Goal: Task Accomplishment & Management: Complete application form

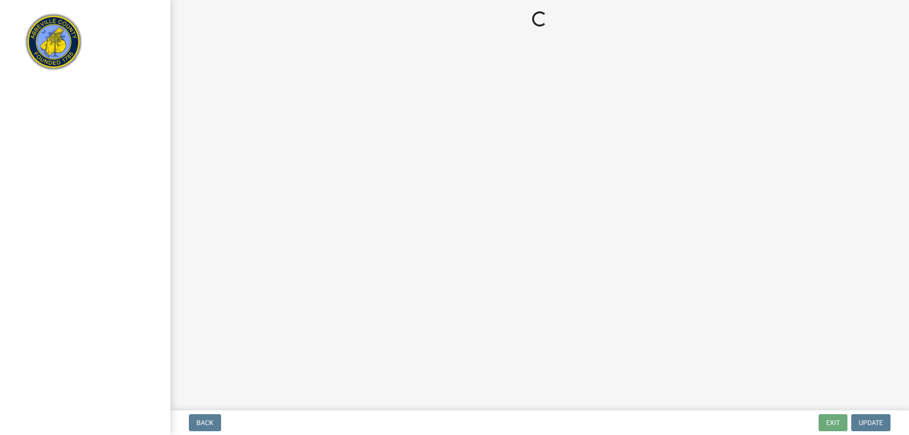
select select "896ec84b-7942-43b9-a78d-4f1554b7930c"
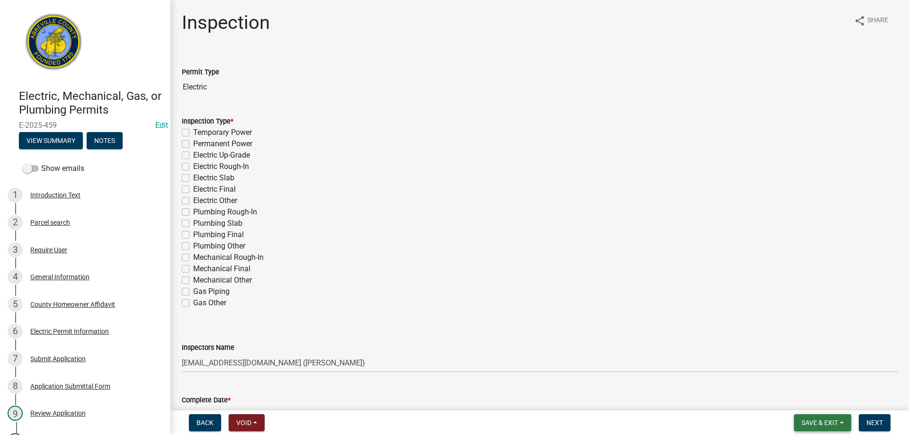
click at [816, 423] on span "Save & Exit" at bounding box center [819, 423] width 36 height 8
click at [816, 402] on button "Save & Exit" at bounding box center [813, 398] width 76 height 23
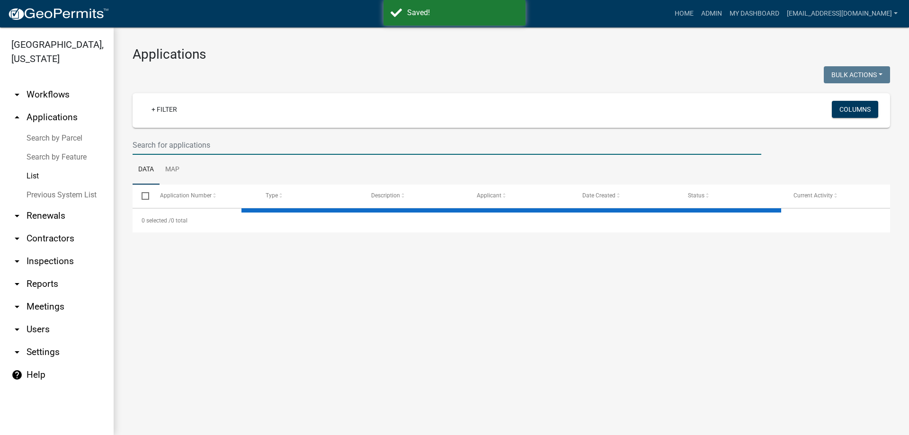
click at [212, 146] on input "text" at bounding box center [447, 144] width 629 height 19
type input "2"
select select "3: 100"
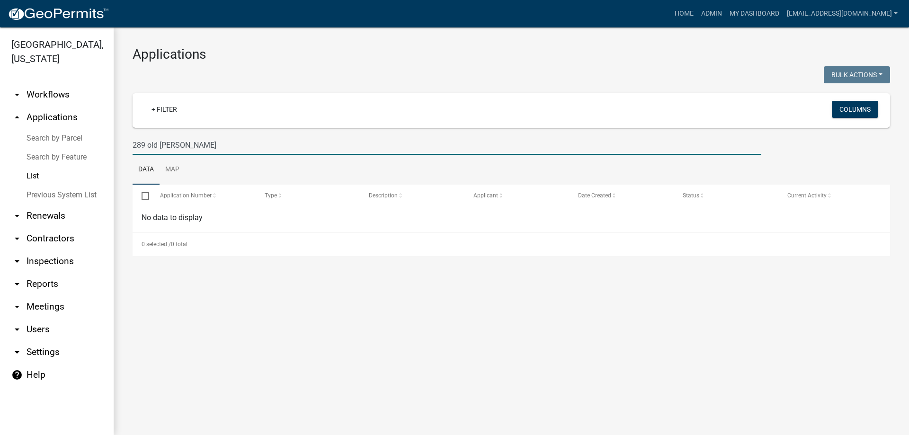
drag, startPoint x: 146, startPoint y: 145, endPoint x: 107, endPoint y: 142, distance: 38.5
click at [107, 142] on div "Abbeville County, South Carolina arrow_drop_down Workflows List arrow_drop_up A…" at bounding box center [454, 231] width 909 height 408
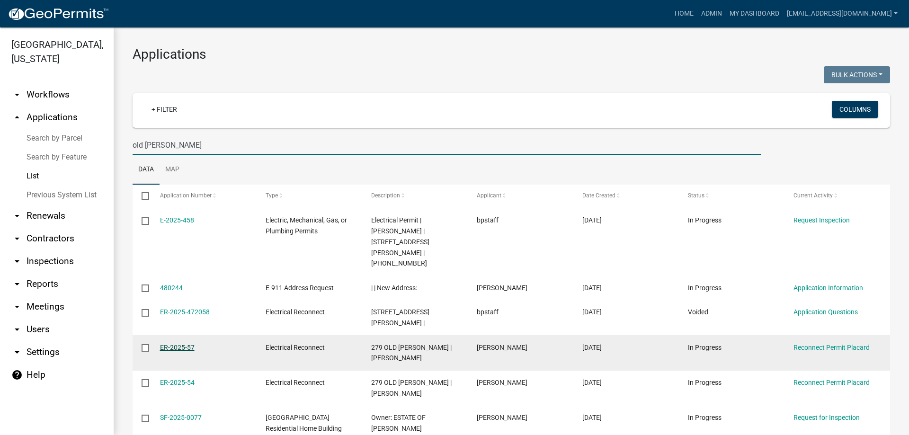
type input "old hodge"
click at [170, 344] on link "ER-2025-57" at bounding box center [177, 348] width 35 height 8
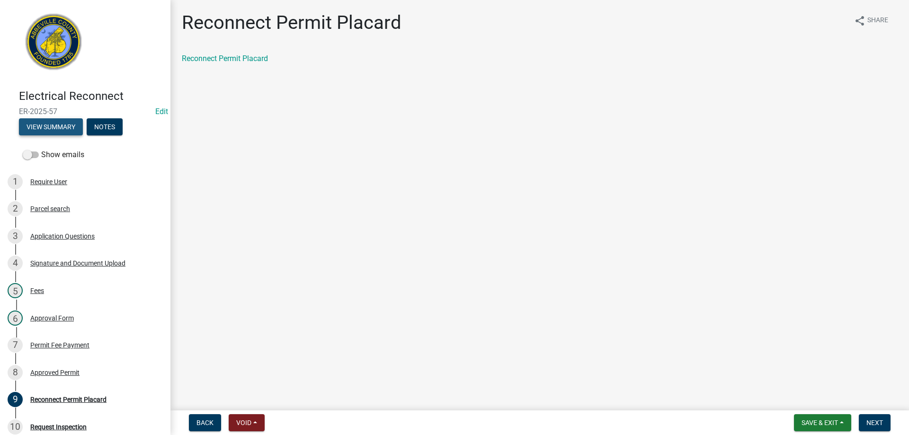
click at [67, 127] on button "View Summary" at bounding box center [51, 126] width 64 height 17
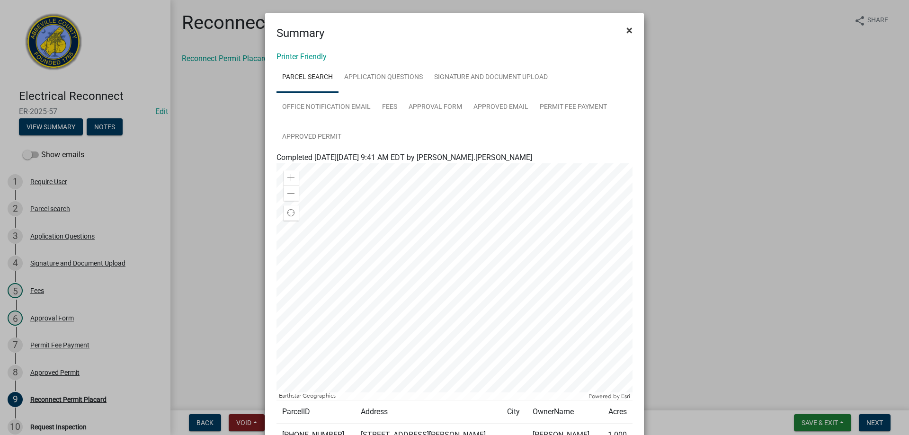
click at [626, 30] on span "×" at bounding box center [629, 30] width 6 height 13
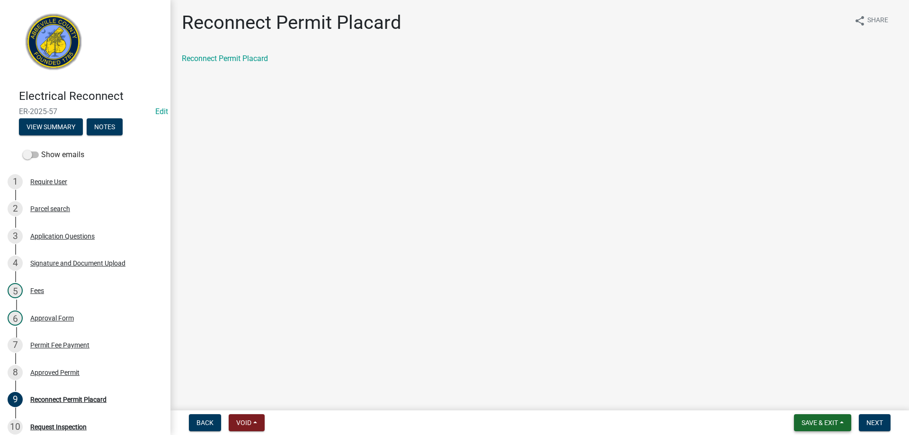
click at [837, 424] on span "Save & Exit" at bounding box center [819, 423] width 36 height 8
click at [820, 399] on button "Save & Exit" at bounding box center [813, 398] width 76 height 23
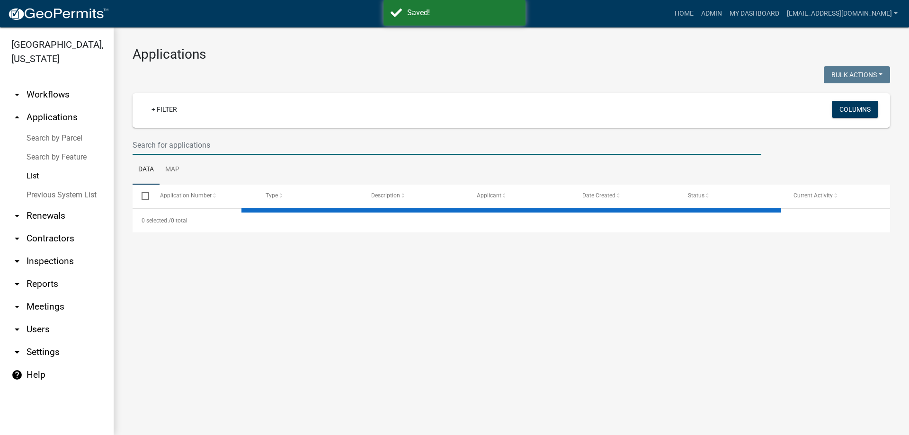
click at [182, 137] on input "text" at bounding box center [447, 144] width 629 height 19
select select "3: 100"
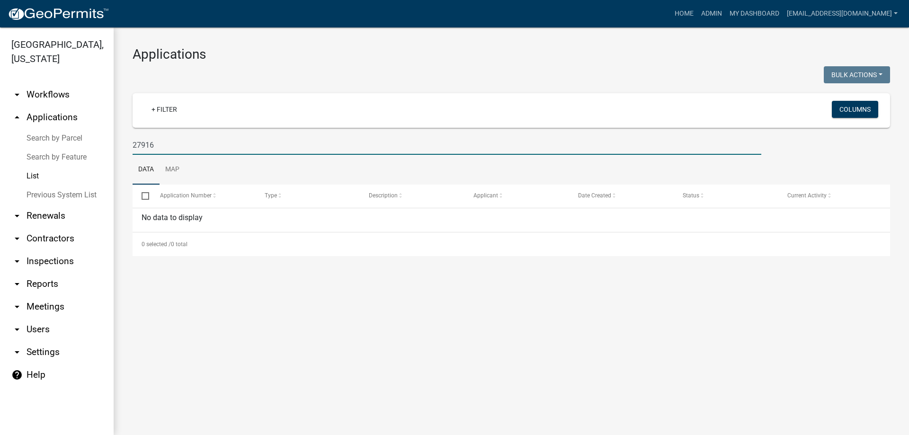
type input "27916"
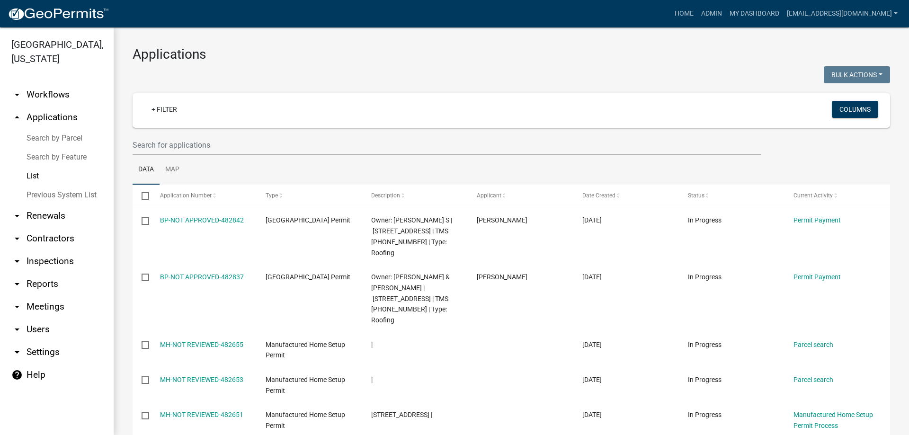
select select "3: 100"
click at [231, 138] on input "text" at bounding box center [447, 144] width 629 height 19
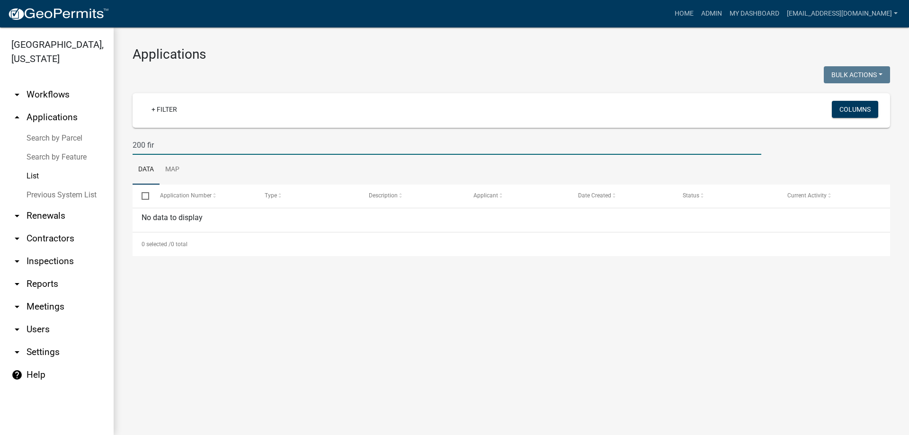
drag, startPoint x: 170, startPoint y: 147, endPoint x: 107, endPoint y: 146, distance: 63.0
click at [107, 146] on div "[GEOGRAPHIC_DATA], [US_STATE] arrow_drop_down Workflows List arrow_drop_up Appl…" at bounding box center [454, 231] width 909 height 408
type input "200 fir"
click at [47, 190] on link "Previous System List" at bounding box center [57, 195] width 114 height 19
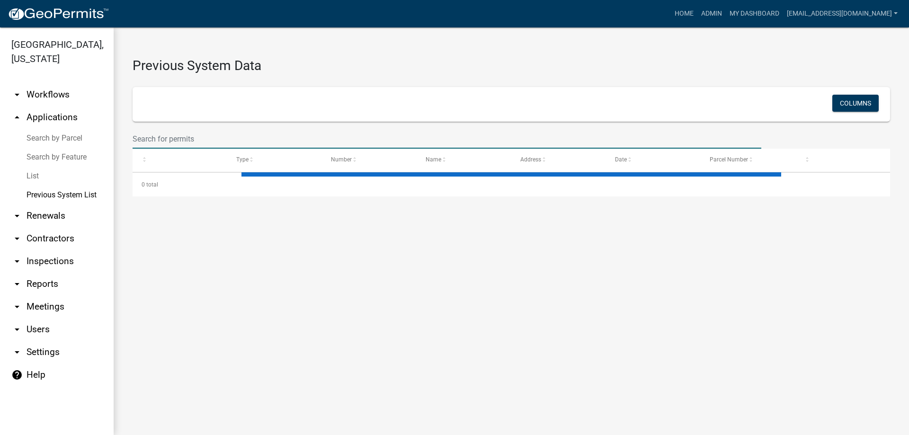
click at [164, 139] on input "text" at bounding box center [447, 138] width 629 height 19
select select "1: 25"
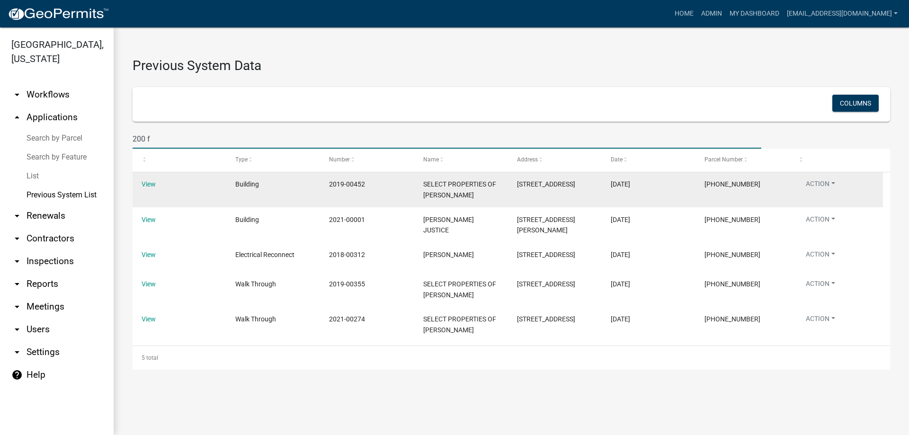
type input "200 f"
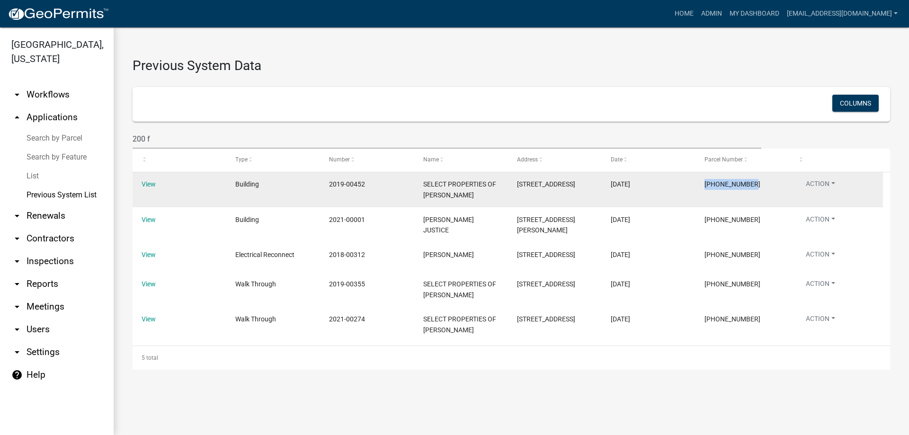
drag, startPoint x: 750, startPoint y: 182, endPoint x: 706, endPoint y: 178, distance: 44.1
click at [706, 178] on datatable-body-cell "[PHONE_NUMBER]" at bounding box center [742, 189] width 94 height 35
copy span "[PHONE_NUMBER]"
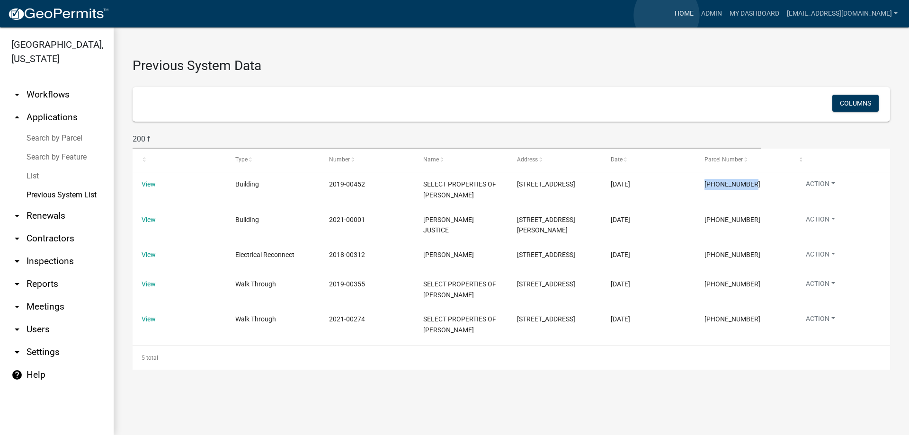
click at [671, 15] on link "Home" at bounding box center [684, 14] width 27 height 18
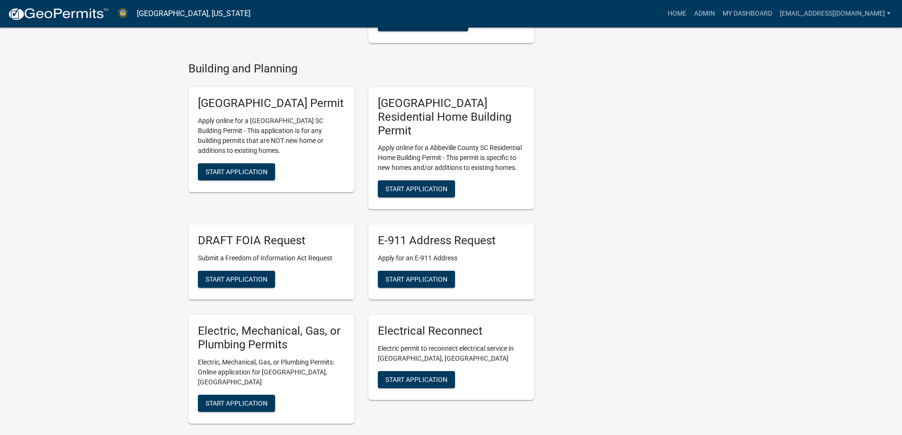
scroll to position [284, 0]
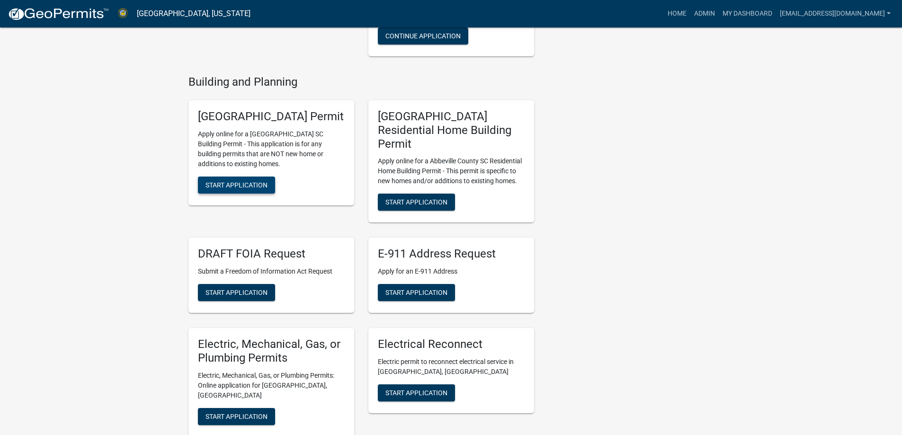
click at [240, 181] on span "Start Application" at bounding box center [236, 185] width 62 height 8
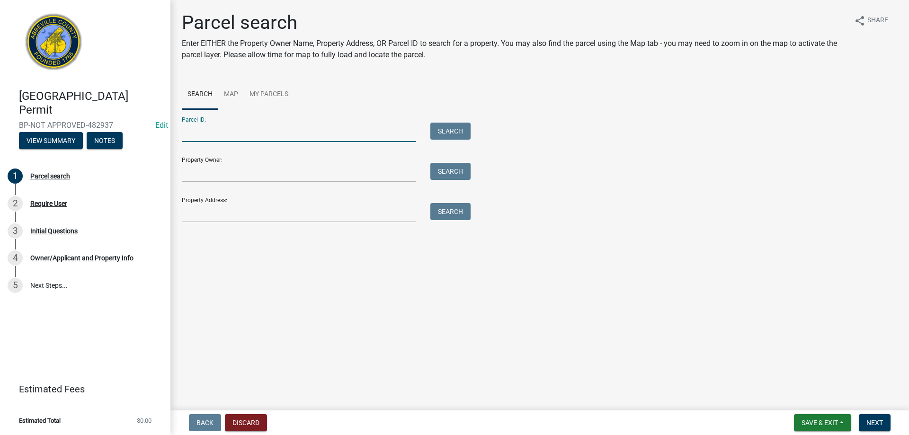
paste input "[PHONE_NUMBER]"
click at [199, 136] on input "[PHONE_NUMBER]" at bounding box center [299, 132] width 234 height 19
type input "[PHONE_NUMBER]"
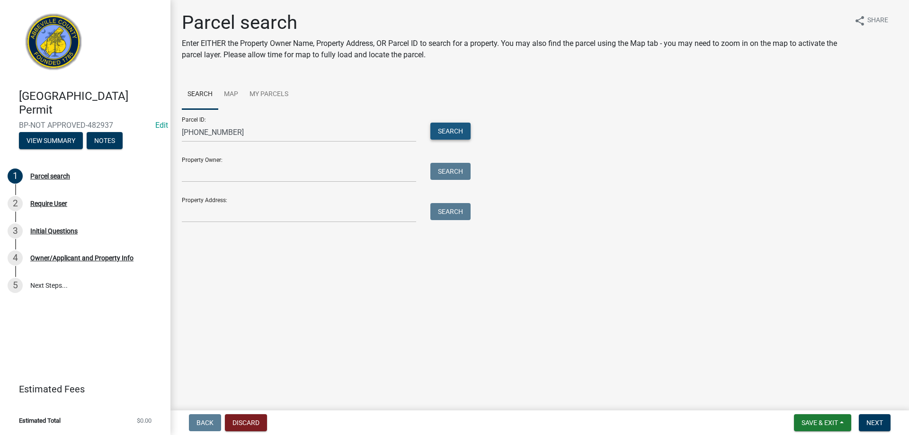
click at [435, 133] on button "Search" at bounding box center [450, 131] width 40 height 17
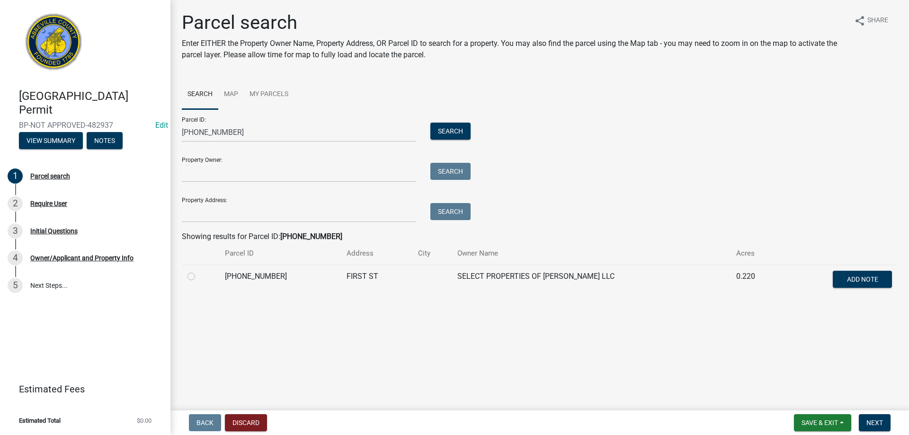
click at [199, 271] on label at bounding box center [199, 271] width 0 height 0
click at [199, 274] on input "radio" at bounding box center [202, 274] width 6 height 6
radio input "true"
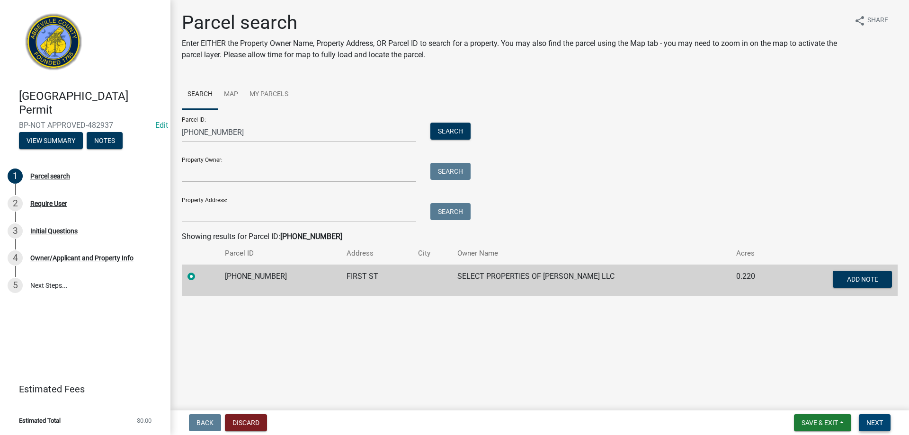
click at [873, 426] on span "Next" at bounding box center [874, 423] width 17 height 8
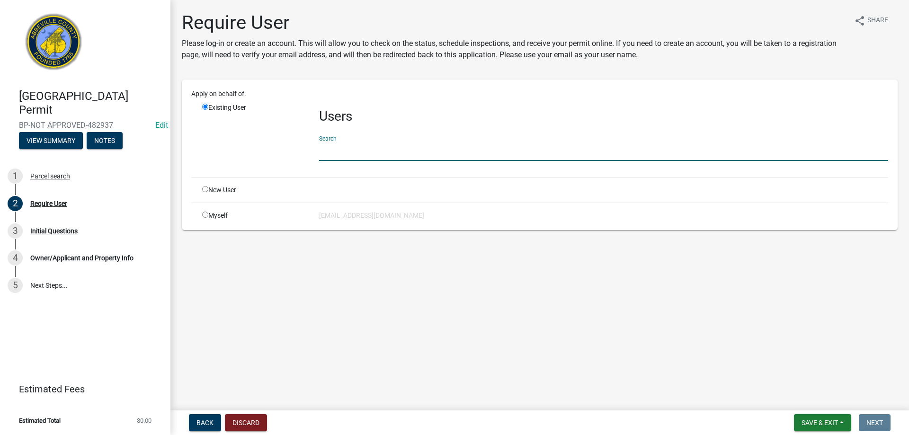
click at [340, 144] on input "text" at bounding box center [603, 151] width 569 height 19
click at [339, 211] on div "Myself [EMAIL_ADDRESS][DOMAIN_NAME]" at bounding box center [545, 216] width 700 height 10
click at [338, 217] on div "Myself [EMAIL_ADDRESS][DOMAIN_NAME]" at bounding box center [545, 216] width 700 height 10
click at [203, 216] on input "radio" at bounding box center [205, 215] width 6 height 6
radio input "true"
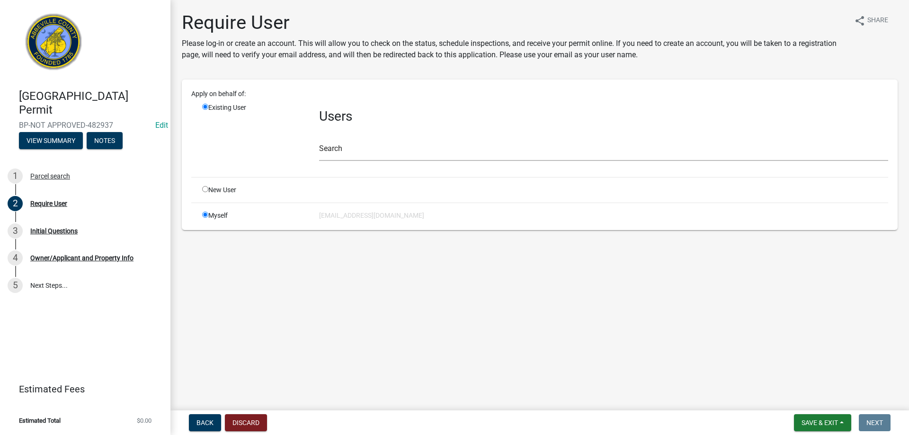
radio input "false"
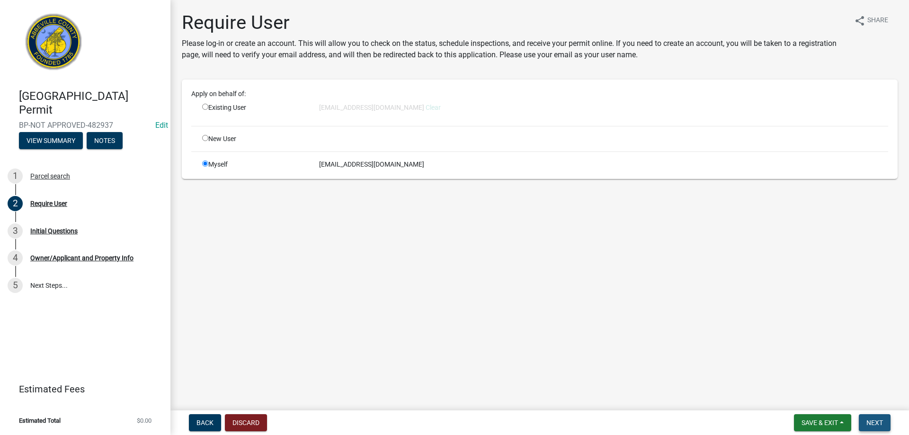
click at [872, 419] on span "Next" at bounding box center [874, 423] width 17 height 8
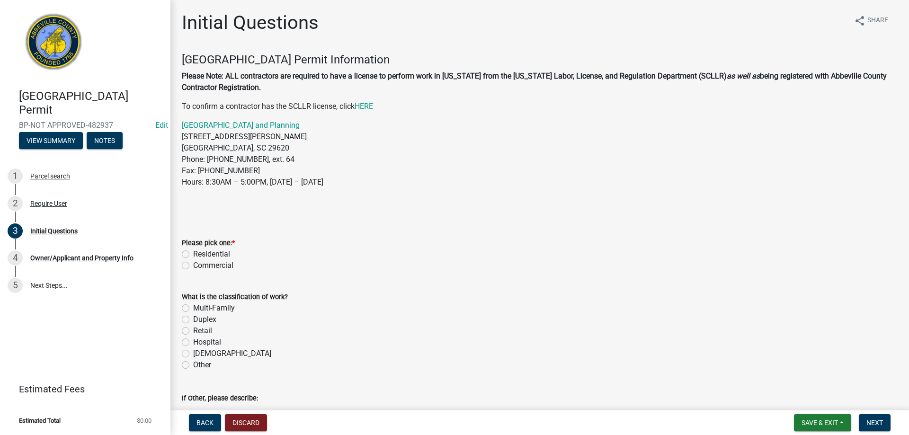
click at [193, 265] on label "Commercial" at bounding box center [213, 265] width 40 height 11
click at [193, 265] on input "Commercial" at bounding box center [196, 263] width 6 height 6
radio input "true"
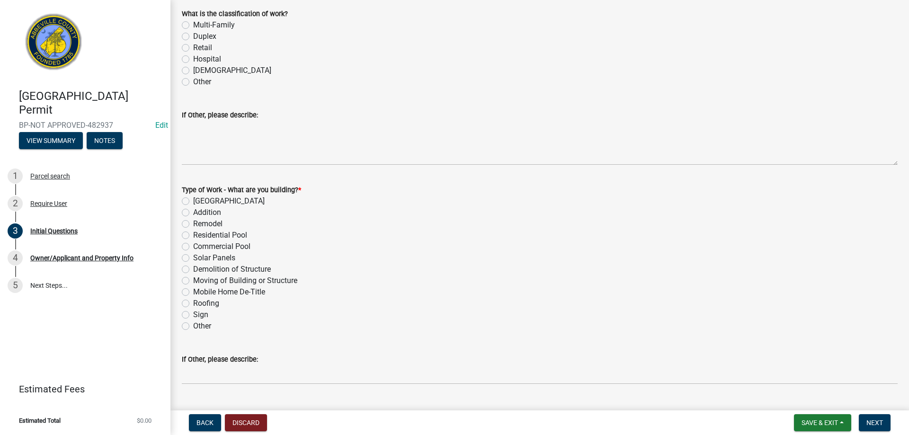
scroll to position [284, 0]
click at [193, 266] on label "Demolition of Structure" at bounding box center [232, 268] width 78 height 11
click at [193, 266] on input "Demolition of Structure" at bounding box center [196, 266] width 6 height 6
radio input "true"
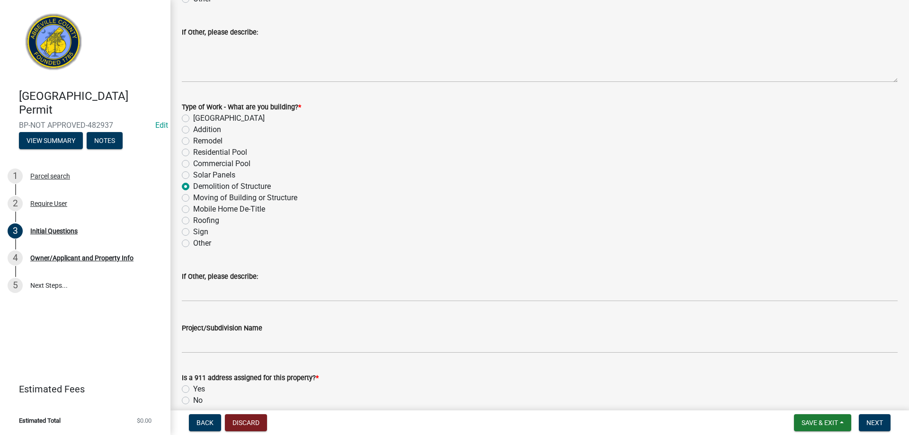
scroll to position [411, 0]
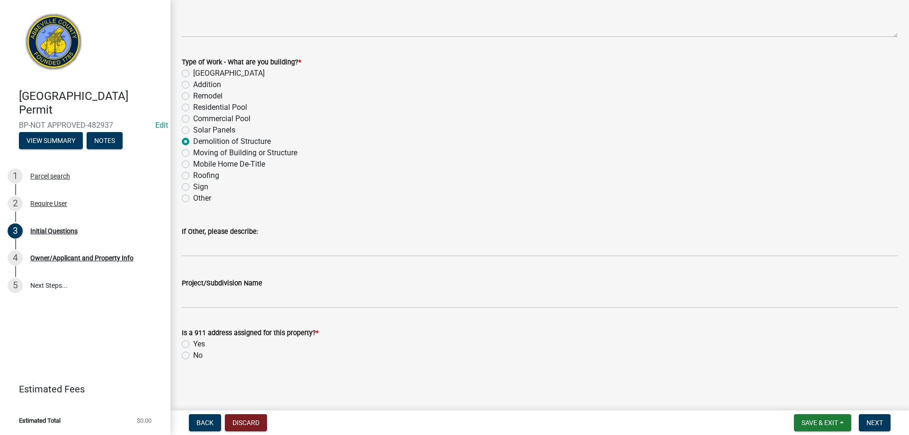
click at [193, 343] on label "Yes" at bounding box center [199, 343] width 12 height 11
click at [193, 343] on input "Yes" at bounding box center [196, 341] width 6 height 6
radio input "true"
click at [871, 425] on span "Next" at bounding box center [874, 423] width 17 height 8
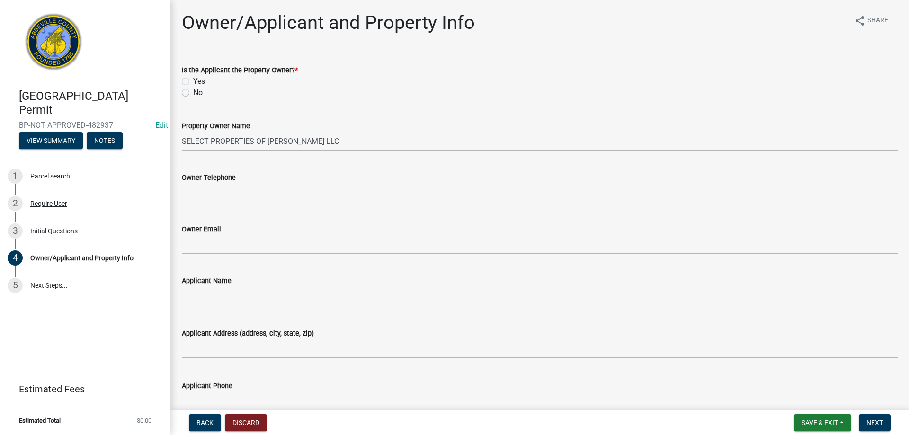
click at [193, 81] on label "Yes" at bounding box center [199, 81] width 12 height 11
click at [193, 81] on input "Yes" at bounding box center [196, 79] width 6 height 6
radio input "true"
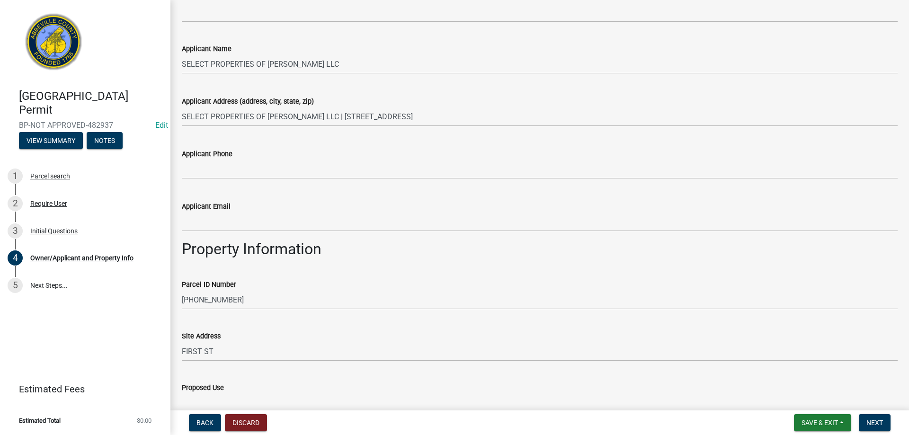
scroll to position [237, 0]
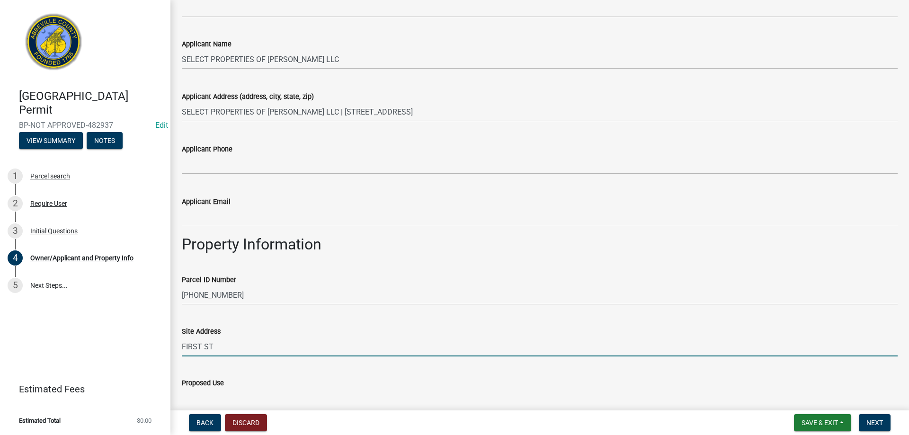
click at [183, 345] on input "FIRST ST" at bounding box center [540, 346] width 716 height 19
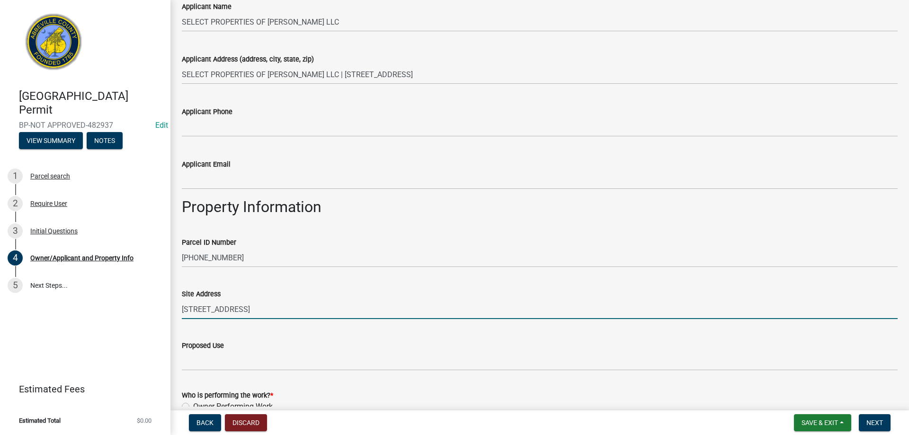
scroll to position [331, 0]
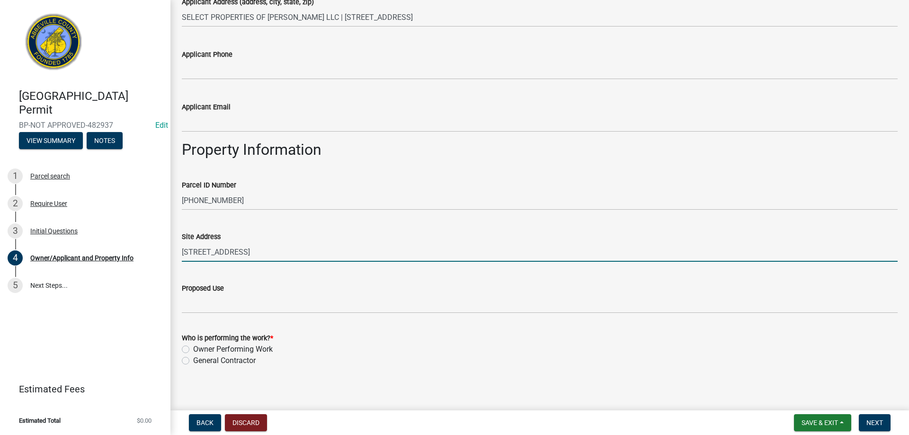
type input "[STREET_ADDRESS]"
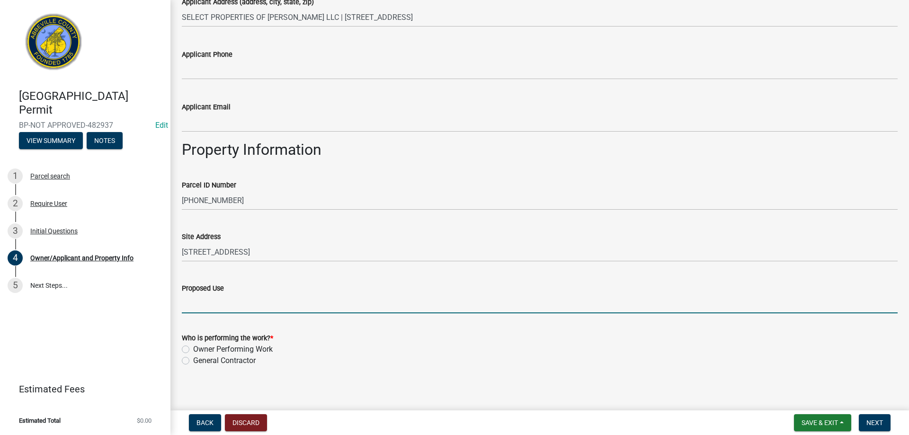
click at [238, 311] on input "Proposed Use" at bounding box center [540, 303] width 716 height 19
type input "Demo old building"
click at [193, 348] on label "Owner Performing Work" at bounding box center [233, 349] width 80 height 11
click at [193, 348] on input "Owner Performing Work" at bounding box center [196, 347] width 6 height 6
radio input "true"
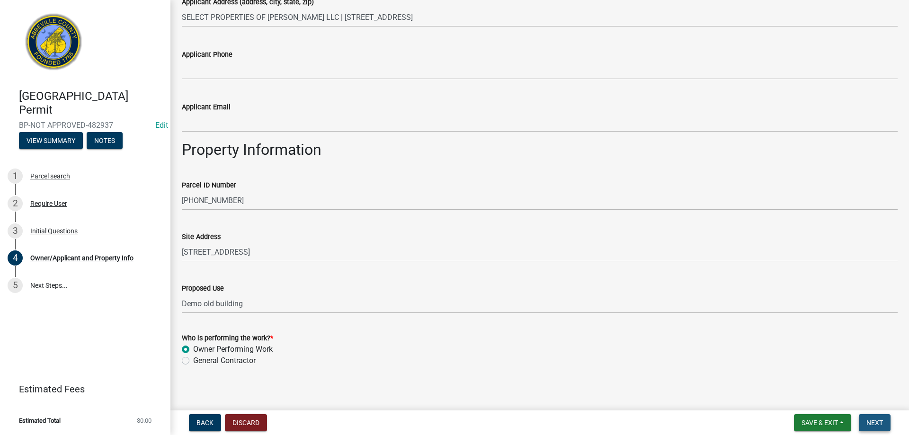
click at [879, 426] on span "Next" at bounding box center [874, 423] width 17 height 8
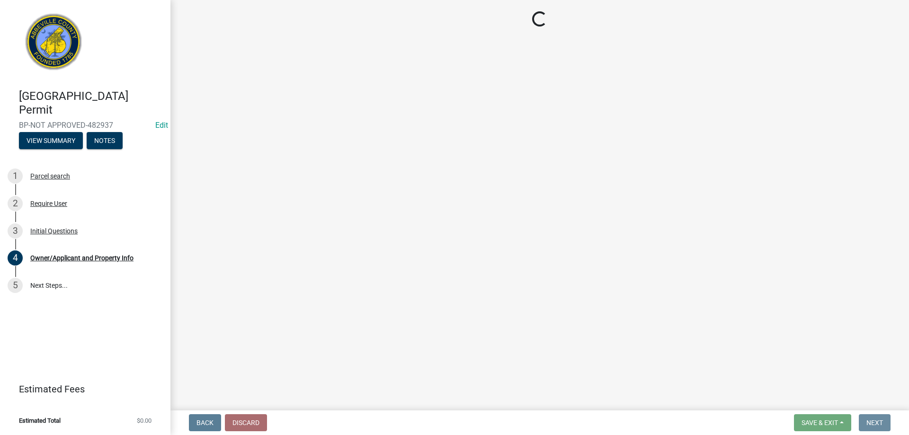
scroll to position [0, 0]
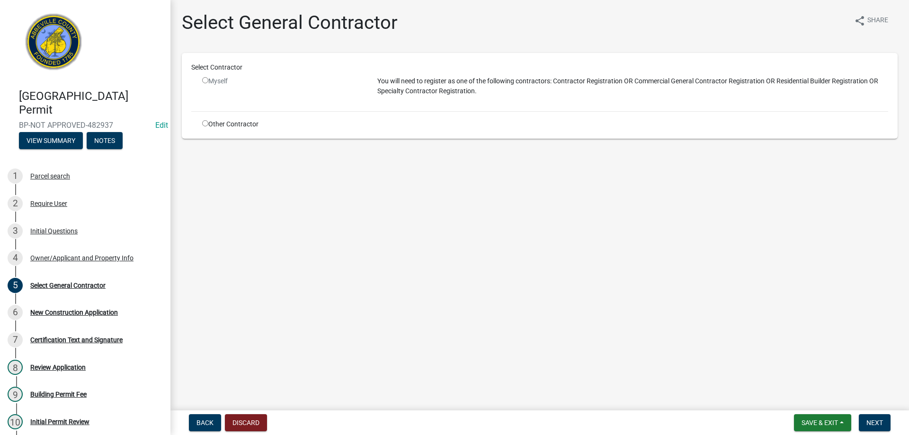
click at [203, 123] on input "radio" at bounding box center [205, 123] width 6 height 6
radio input "true"
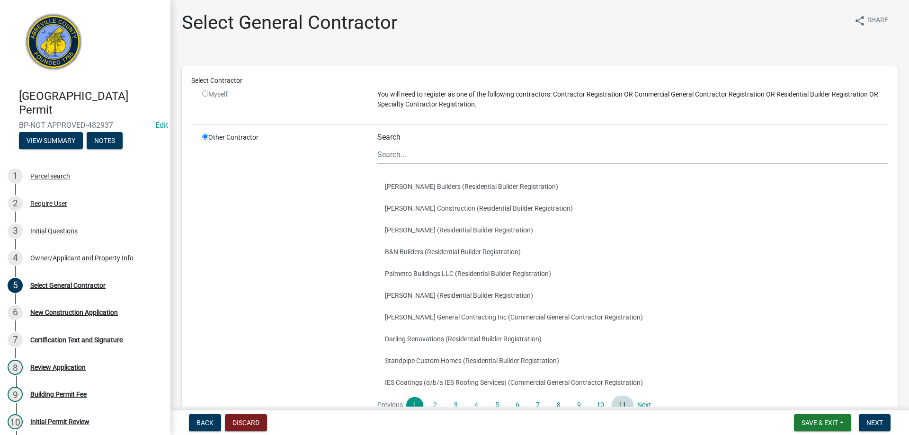
click at [621, 402] on link "11" at bounding box center [622, 405] width 19 height 16
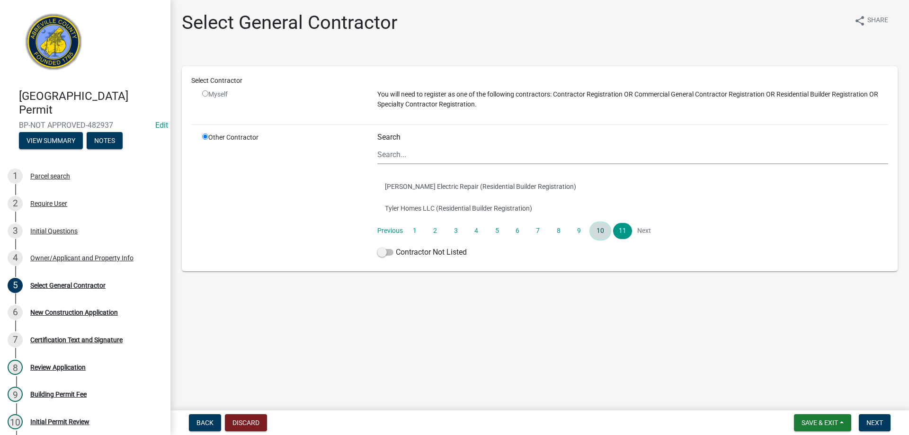
click at [600, 232] on link "10" at bounding box center [600, 231] width 19 height 16
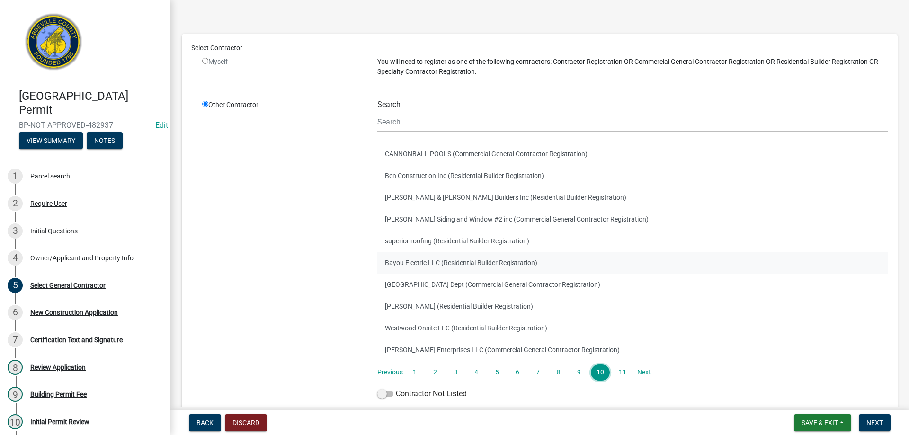
scroll to position [47, 0]
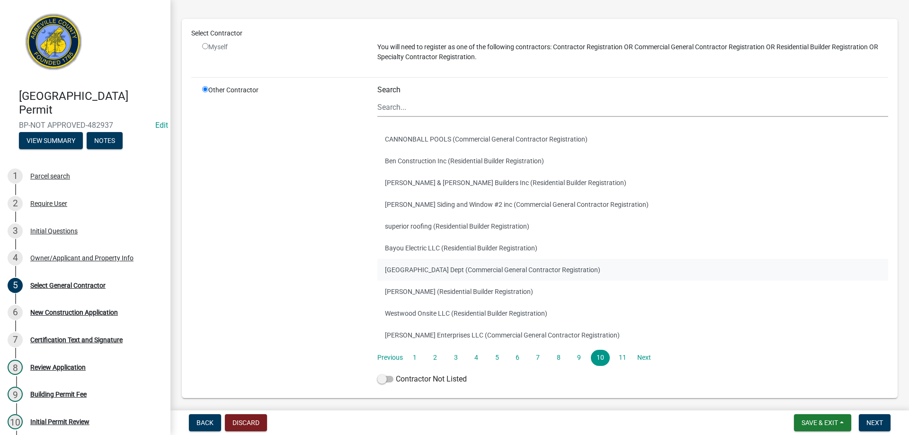
click at [521, 270] on button "[GEOGRAPHIC_DATA] Dept (Commercial General Contractor Registration)" at bounding box center [632, 270] width 511 height 22
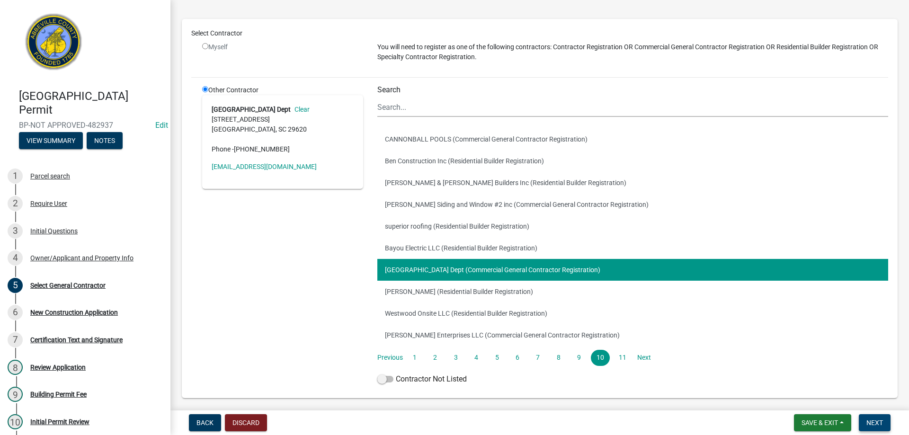
click at [866, 421] on span "Next" at bounding box center [874, 423] width 17 height 8
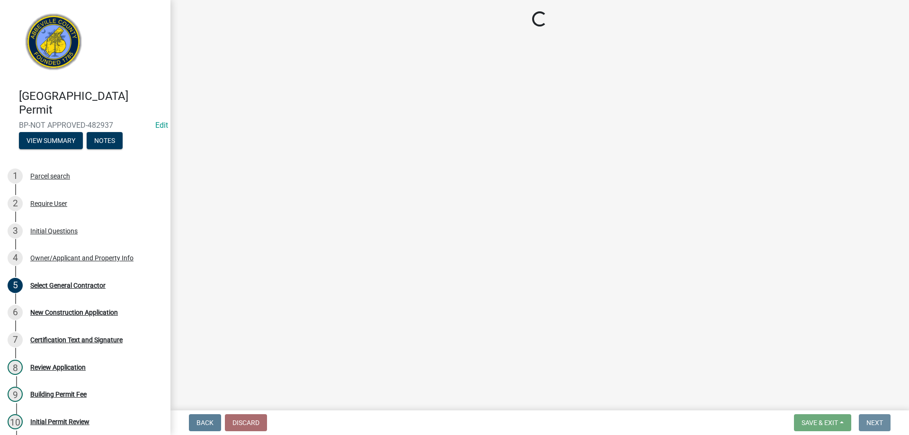
scroll to position [0, 0]
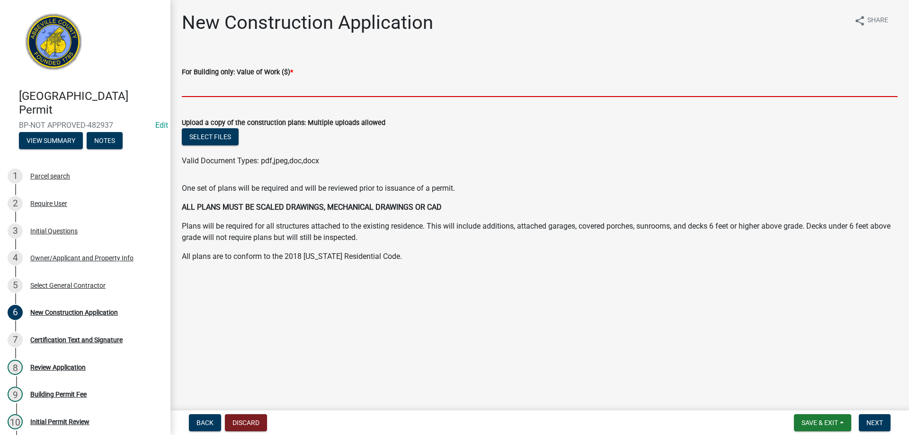
click at [225, 95] on input "text" at bounding box center [540, 87] width 716 height 19
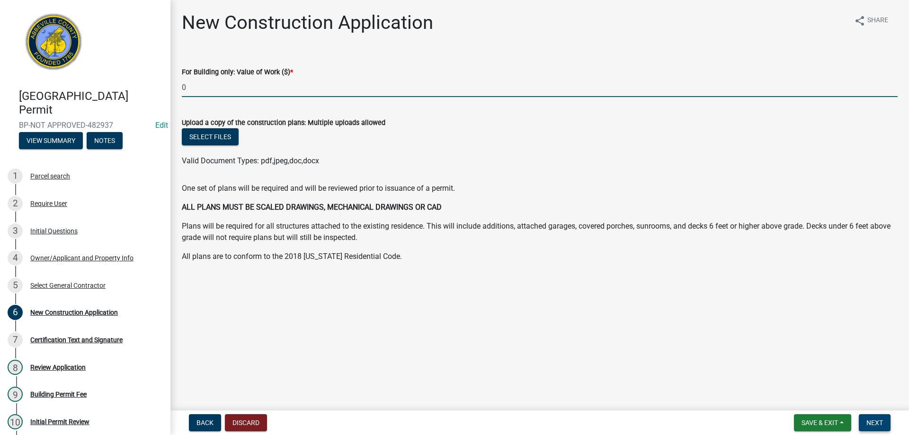
type input "0"
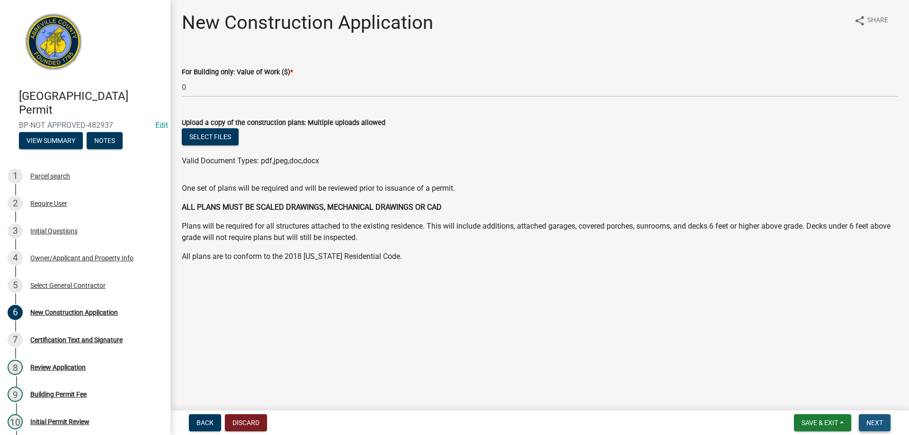
click at [874, 416] on button "Next" at bounding box center [875, 422] width 32 height 17
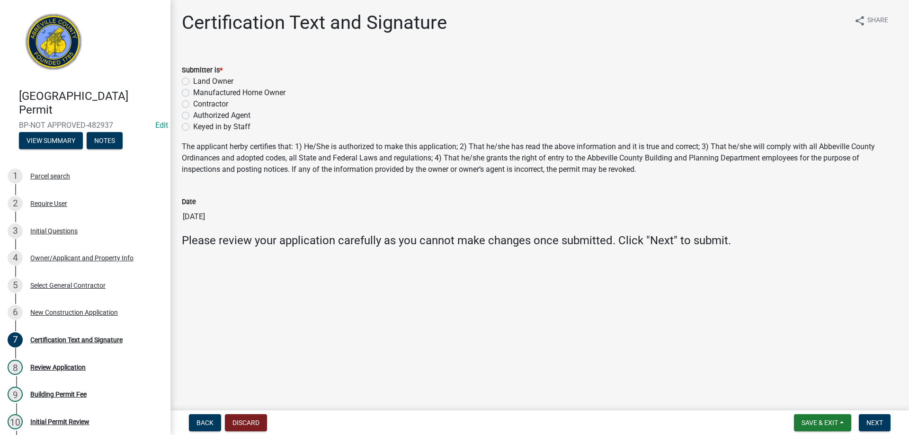
click at [193, 124] on label "Keyed in by Staff" at bounding box center [221, 126] width 57 height 11
click at [193, 124] on input "Keyed in by Staff" at bounding box center [196, 124] width 6 height 6
radio input "true"
click at [873, 420] on span "Next" at bounding box center [874, 423] width 17 height 8
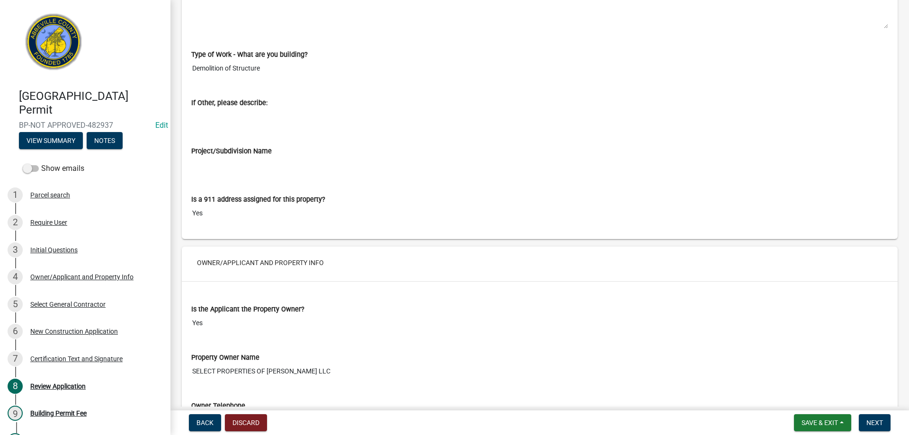
scroll to position [805, 0]
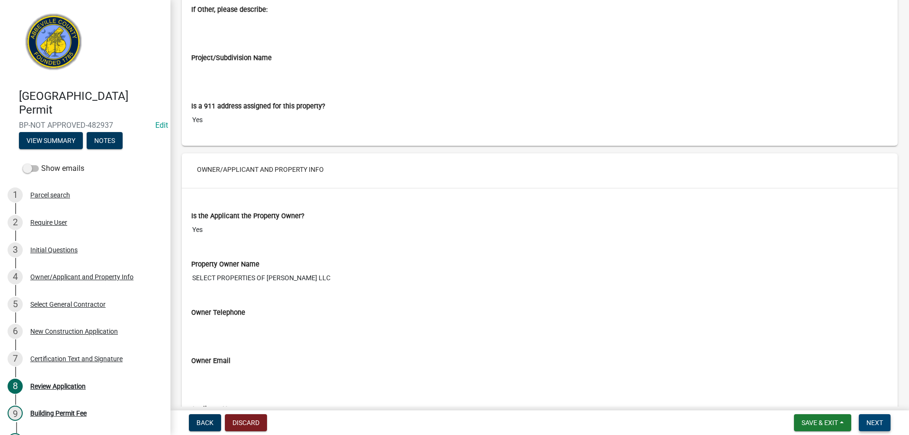
click at [865, 418] on button "Next" at bounding box center [875, 422] width 32 height 17
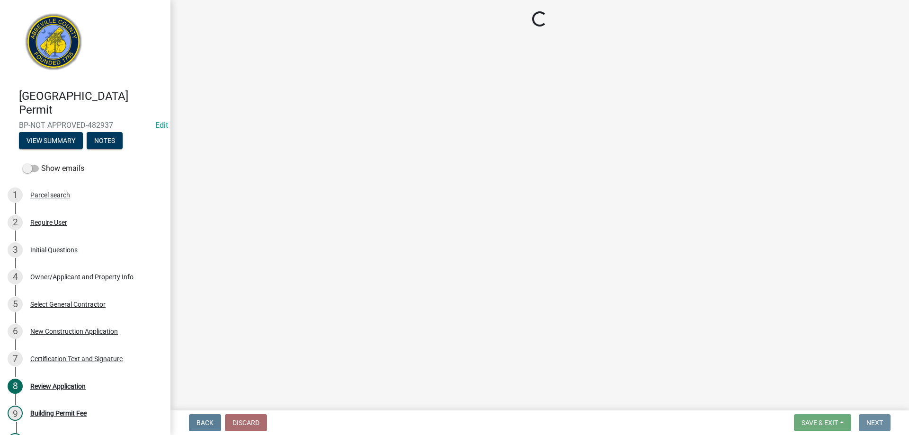
scroll to position [0, 0]
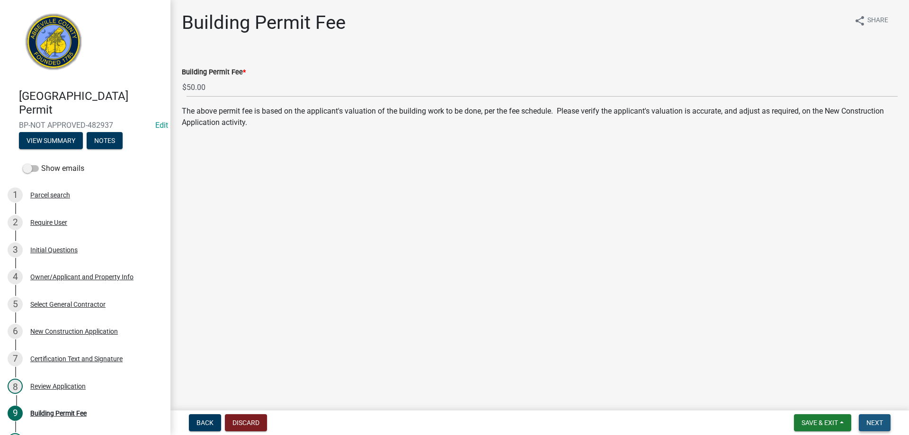
click at [877, 417] on button "Next" at bounding box center [875, 422] width 32 height 17
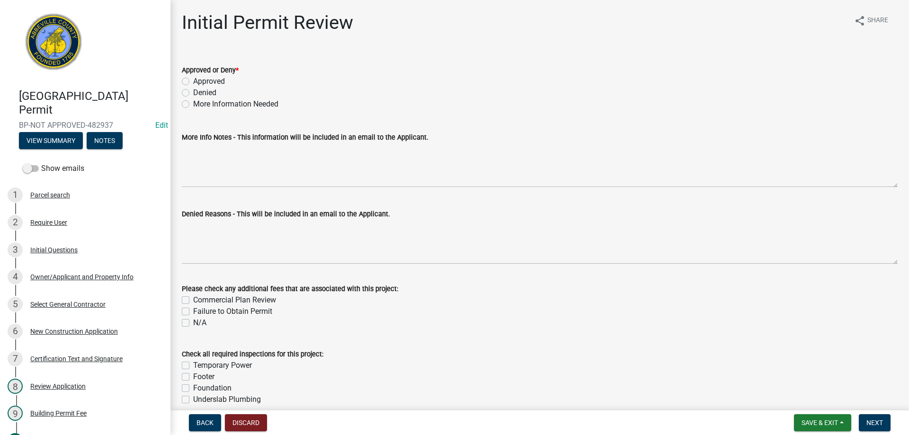
click at [193, 81] on label "Approved" at bounding box center [209, 81] width 32 height 11
click at [193, 81] on input "Approved" at bounding box center [196, 79] width 6 height 6
radio input "true"
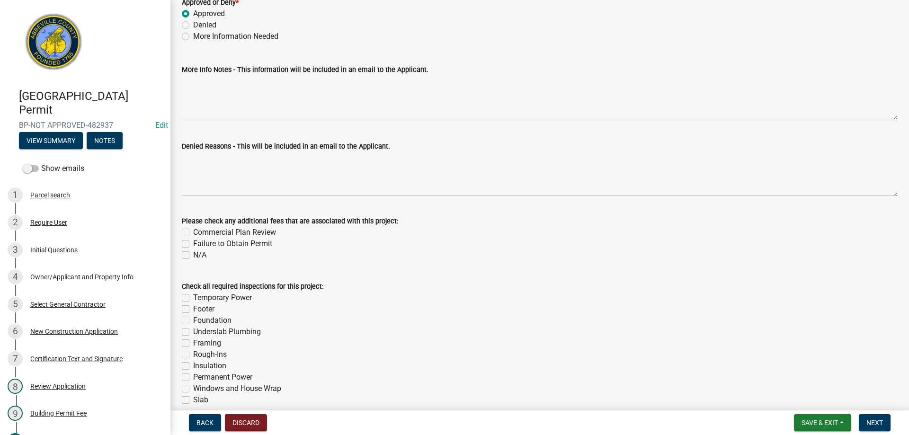
scroll to position [189, 0]
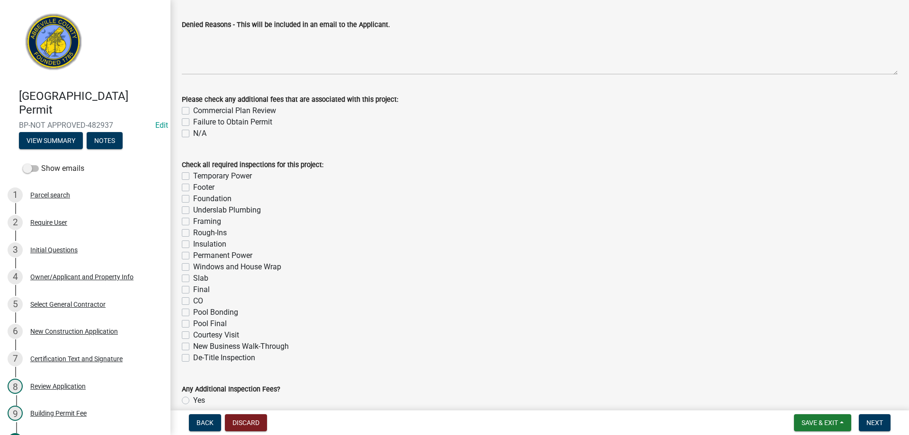
click at [193, 291] on label "Final" at bounding box center [201, 289] width 17 height 11
click at [193, 290] on input "Final" at bounding box center [196, 287] width 6 height 6
checkbox input "true"
checkbox input "false"
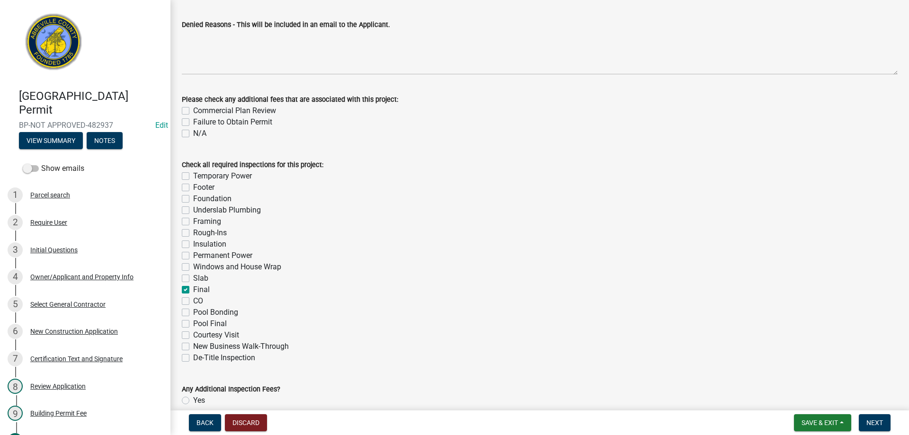
checkbox input "false"
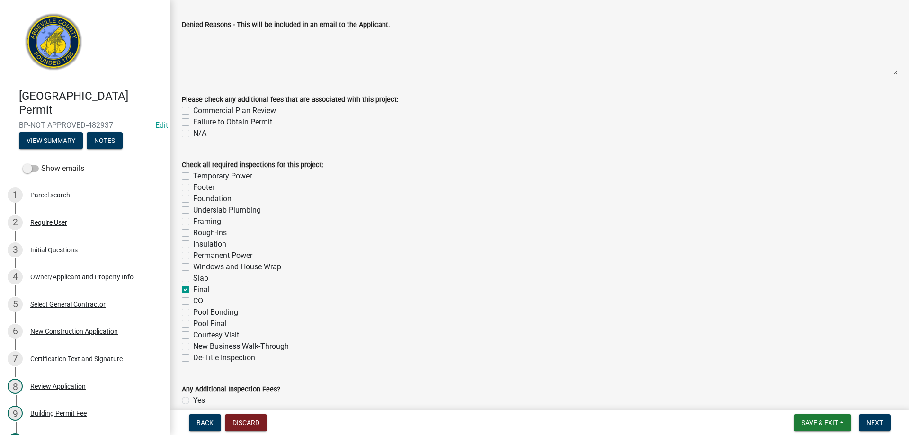
checkbox input "false"
checkbox input "true"
checkbox input "false"
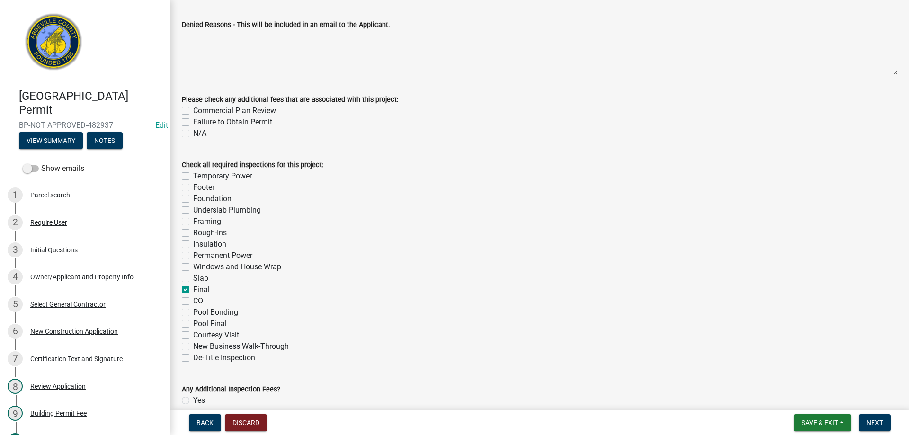
checkbox input "false"
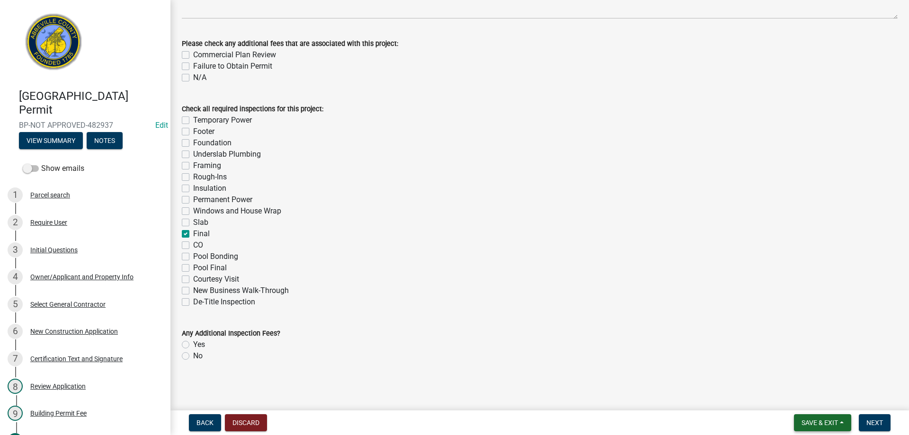
scroll to position [246, 0]
click at [875, 424] on span "Next" at bounding box center [874, 423] width 17 height 8
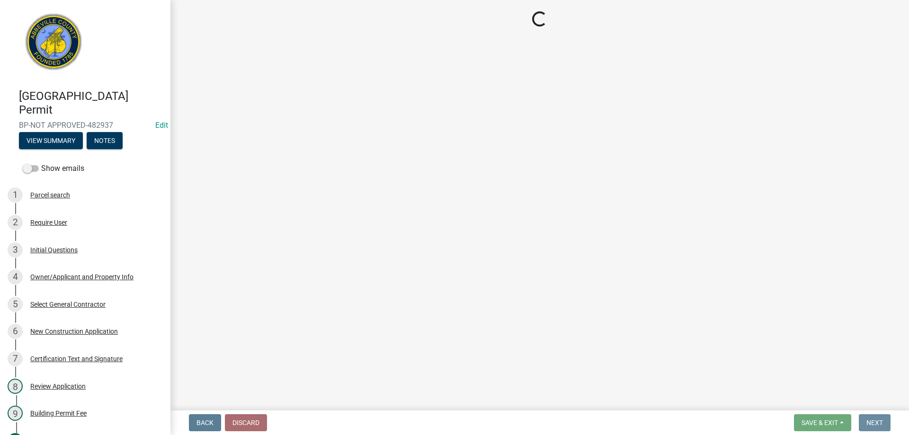
scroll to position [0, 0]
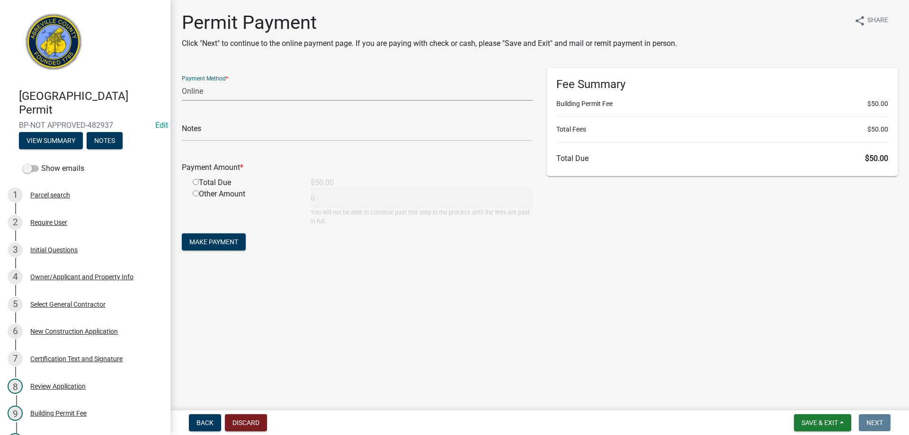
click at [222, 87] on select "Credit Card POS Check Cash Online" at bounding box center [357, 90] width 351 height 19
select select "2: 1"
click at [182, 81] on select "Credit Card POS Check Cash Online" at bounding box center [357, 90] width 351 height 19
click at [193, 182] on input "radio" at bounding box center [196, 182] width 6 height 6
radio input "true"
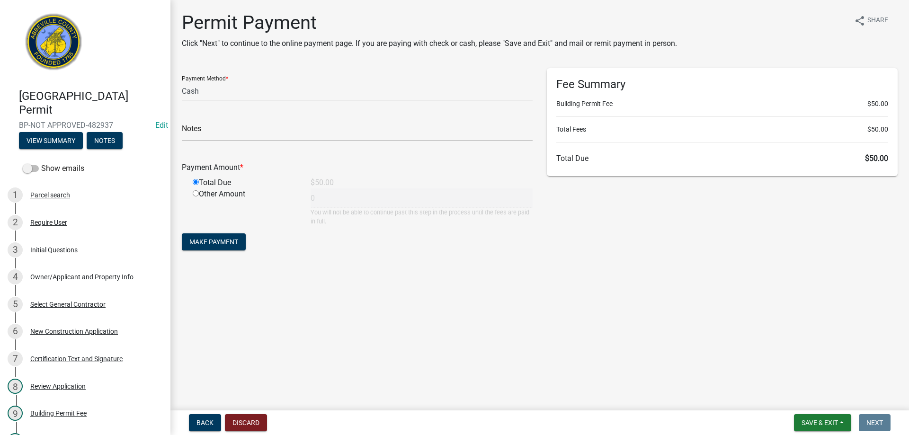
type input "50"
click at [190, 243] on span "Make Payment" at bounding box center [213, 242] width 49 height 8
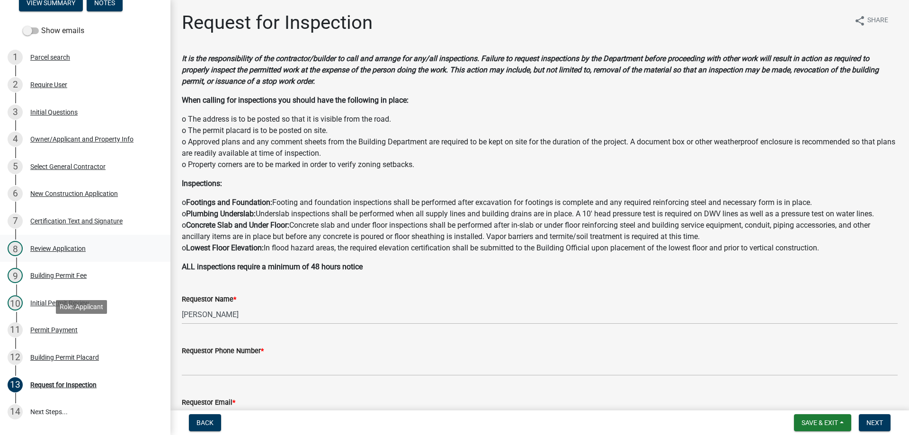
scroll to position [189, 0]
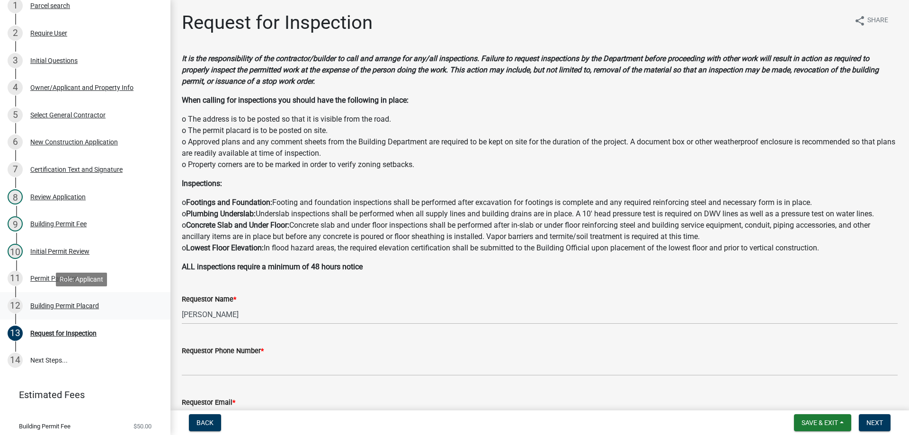
click at [41, 302] on div "Building Permit Placard" at bounding box center [64, 305] width 69 height 7
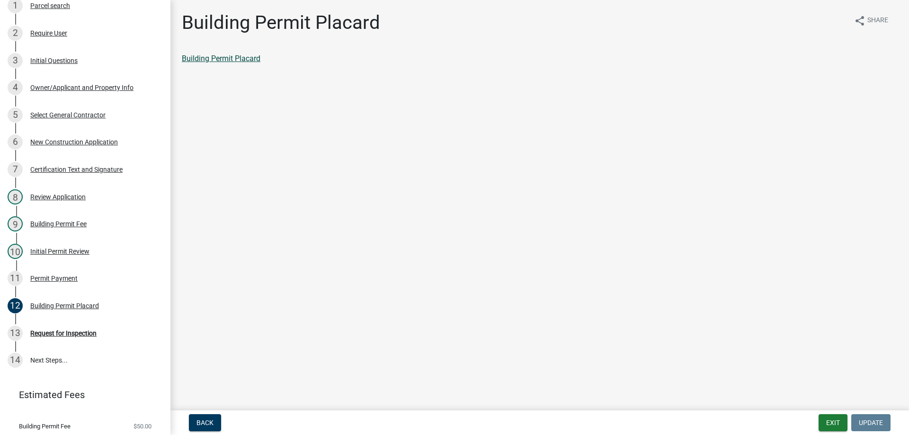
click at [251, 60] on link "Building Permit Placard" at bounding box center [221, 58] width 79 height 9
click at [39, 276] on div "Permit Payment" at bounding box center [53, 278] width 47 height 7
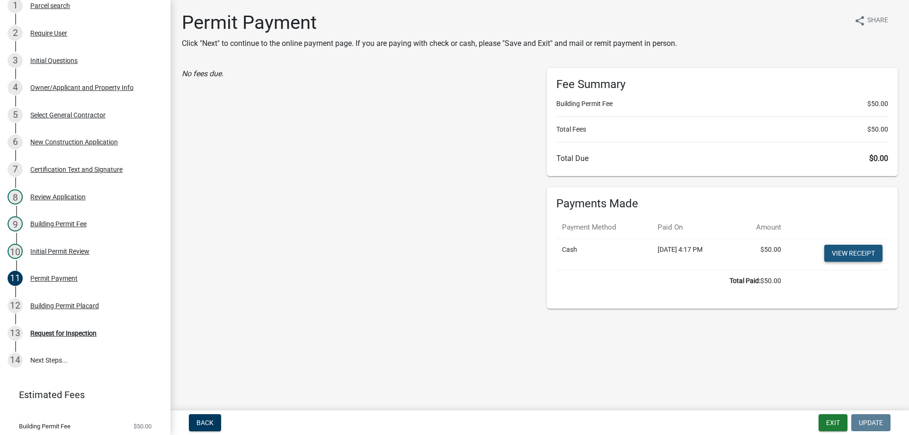
click at [837, 252] on link "View receipt" at bounding box center [853, 253] width 58 height 17
click at [52, 90] on div "Owner/Applicant and Property Info" at bounding box center [81, 87] width 103 height 7
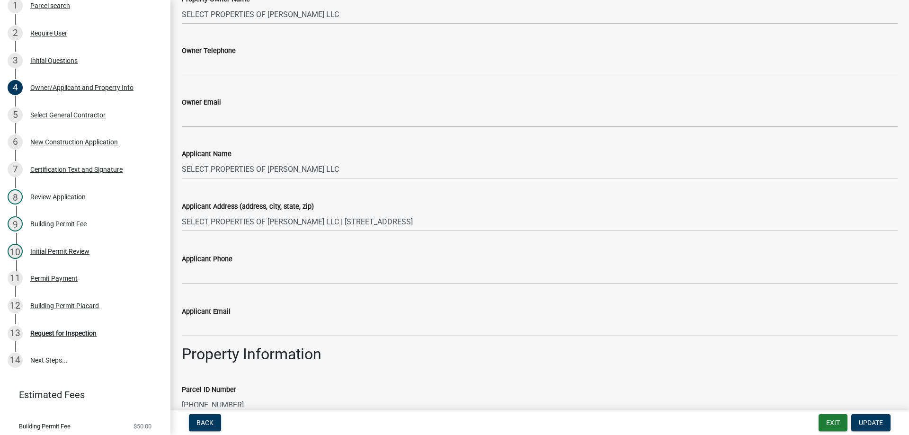
scroll to position [142, 0]
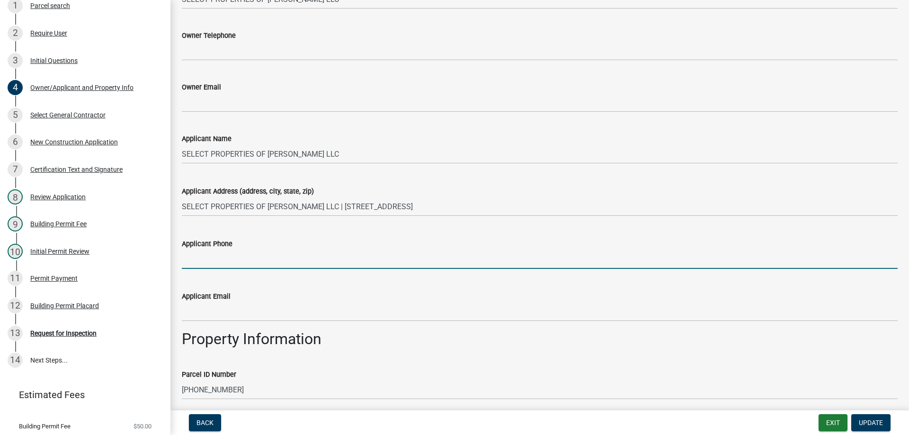
click at [231, 262] on input "Applicant Phone" at bounding box center [540, 258] width 716 height 19
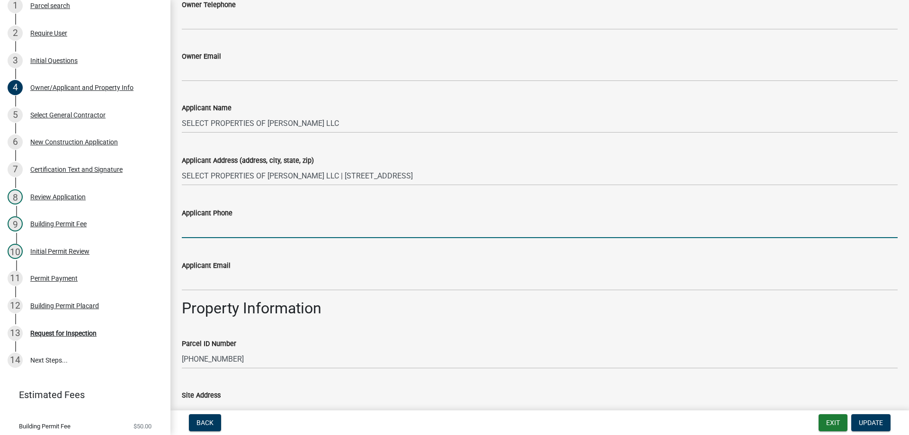
scroll to position [189, 0]
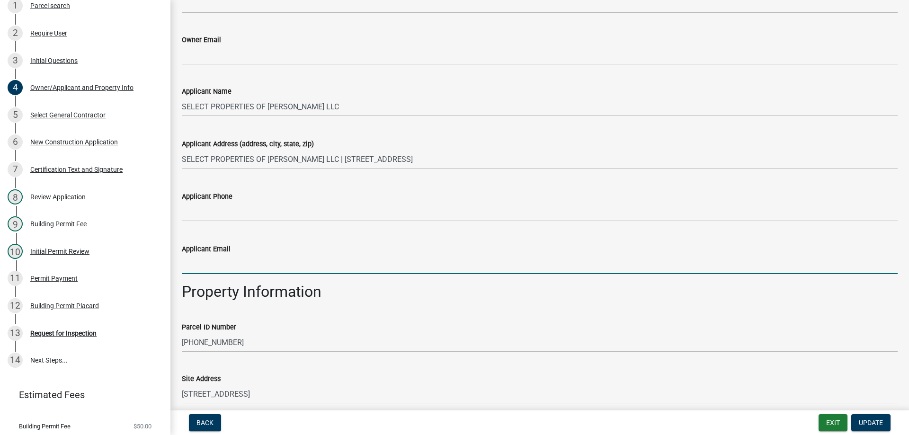
click at [202, 267] on input "Applicant Email" at bounding box center [540, 264] width 716 height 19
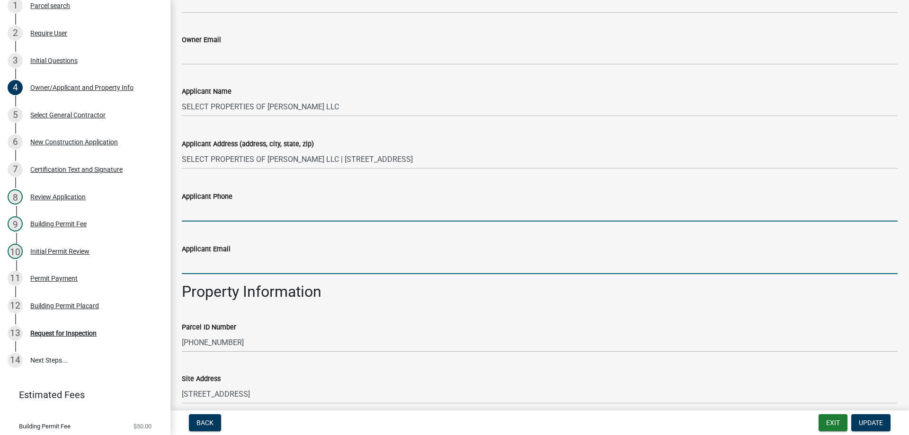
click at [184, 204] on input "Applicant Phone" at bounding box center [540, 211] width 716 height 19
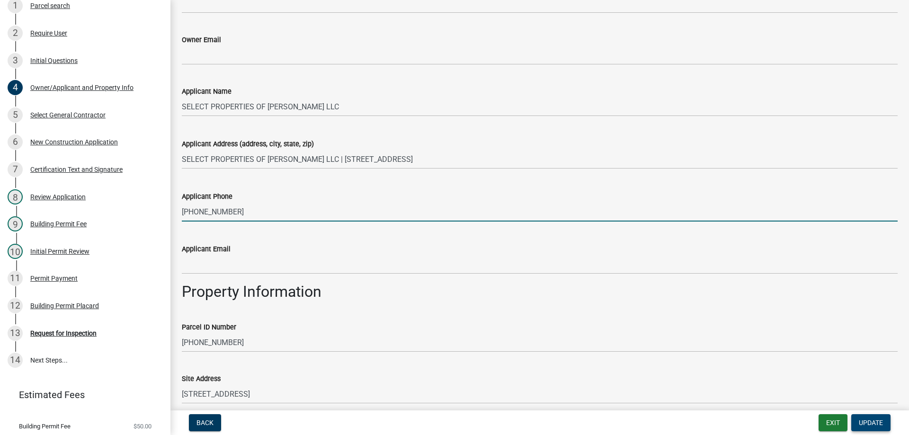
type input "[PHONE_NUMBER]"
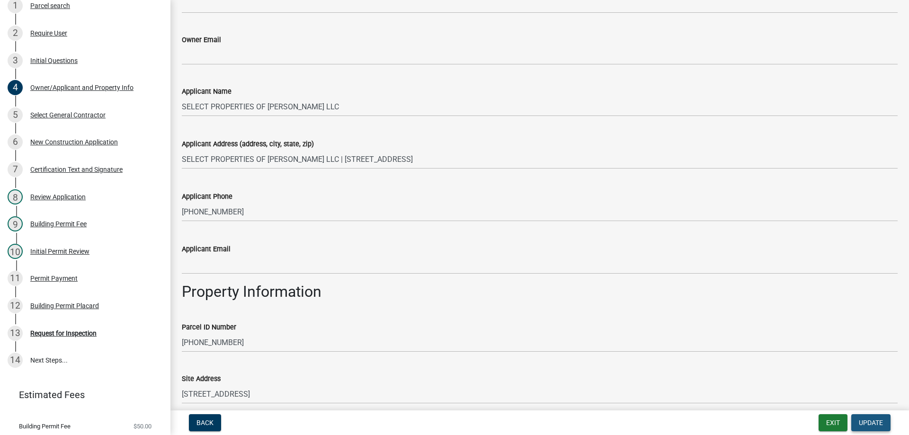
click at [865, 421] on span "Update" at bounding box center [871, 423] width 24 height 8
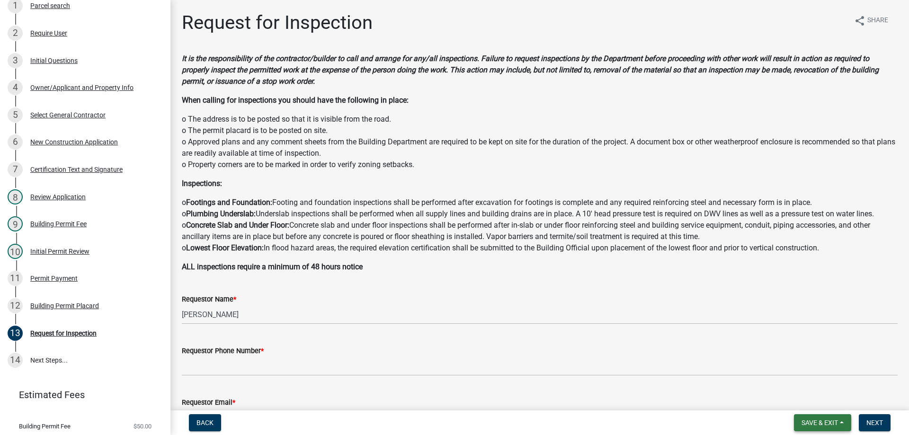
click at [819, 420] on span "Save & Exit" at bounding box center [819, 423] width 36 height 8
click at [831, 401] on button "Save & Exit" at bounding box center [813, 398] width 76 height 23
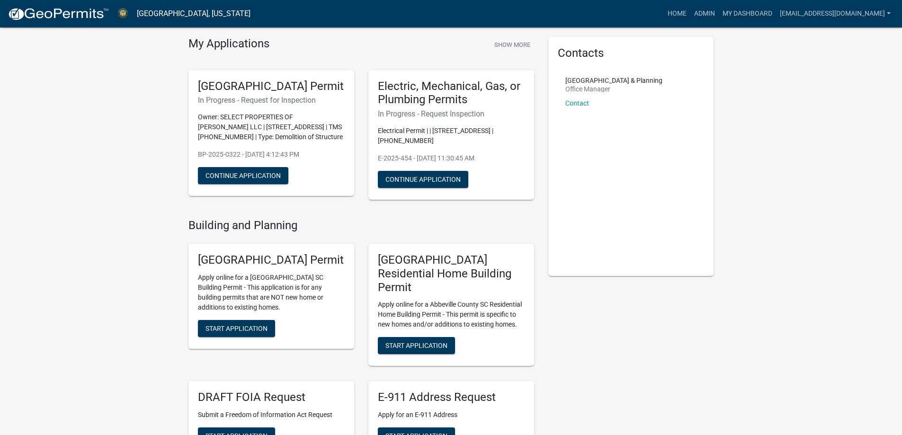
scroll to position [47, 0]
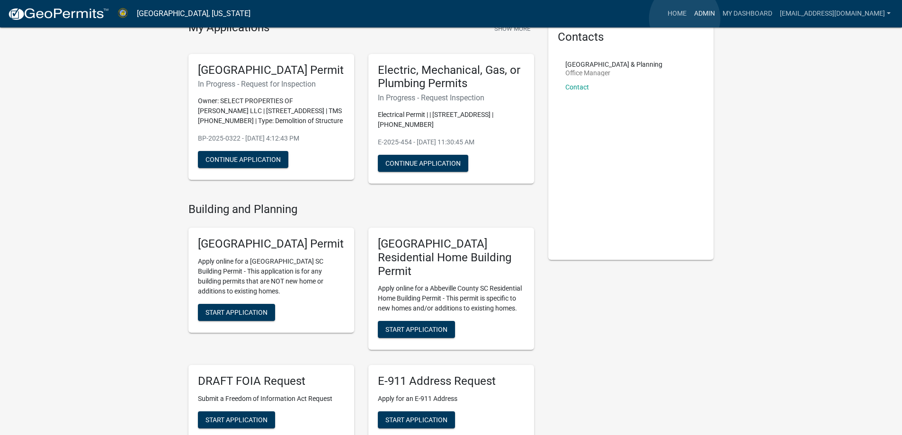
click at [690, 18] on link "Admin" at bounding box center [704, 14] width 28 height 18
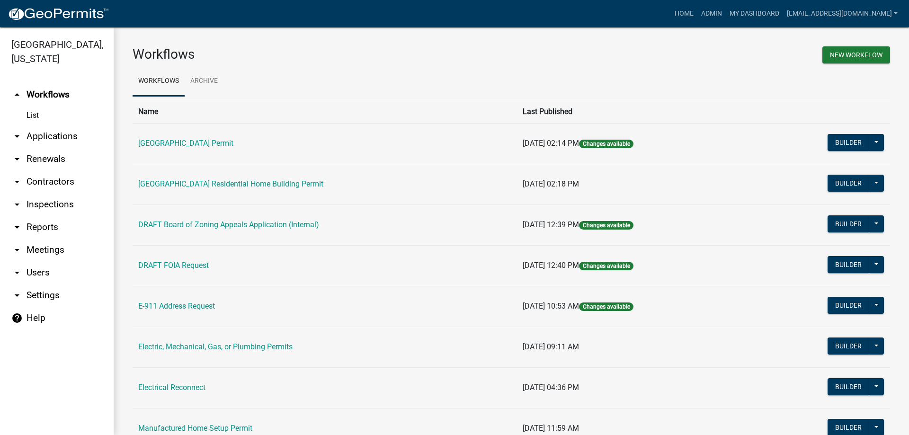
click at [37, 139] on link "arrow_drop_down Applications" at bounding box center [57, 136] width 114 height 23
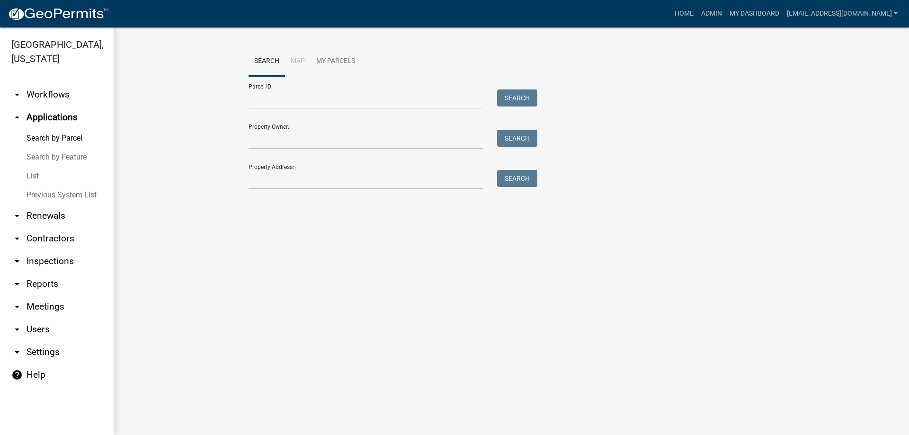
click at [40, 195] on link "Previous System List" at bounding box center [57, 195] width 114 height 19
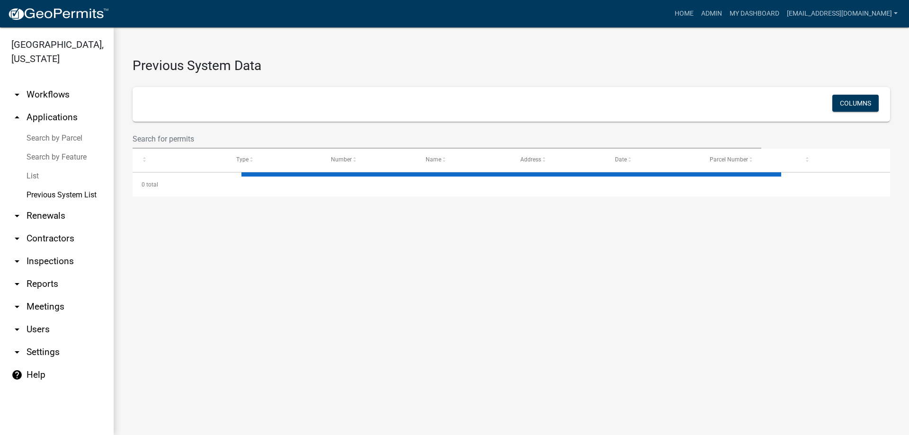
select select "1: 25"
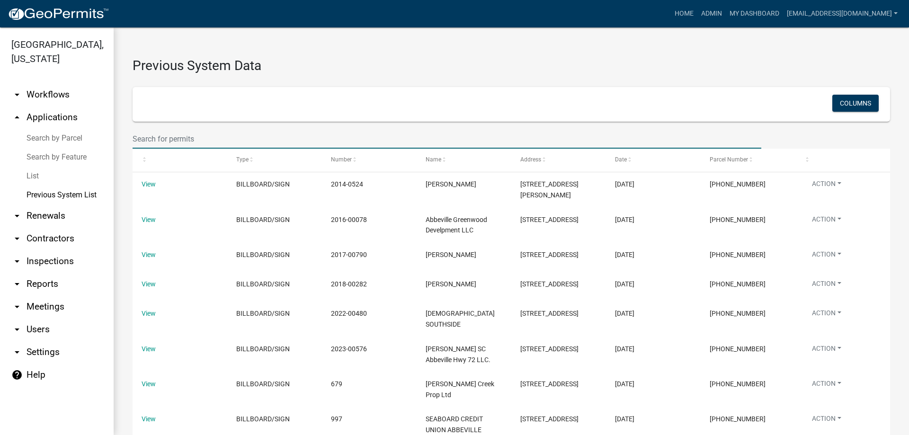
click at [176, 140] on input "text" at bounding box center [447, 138] width 629 height 19
type input "[PHONE_NUMBER]"
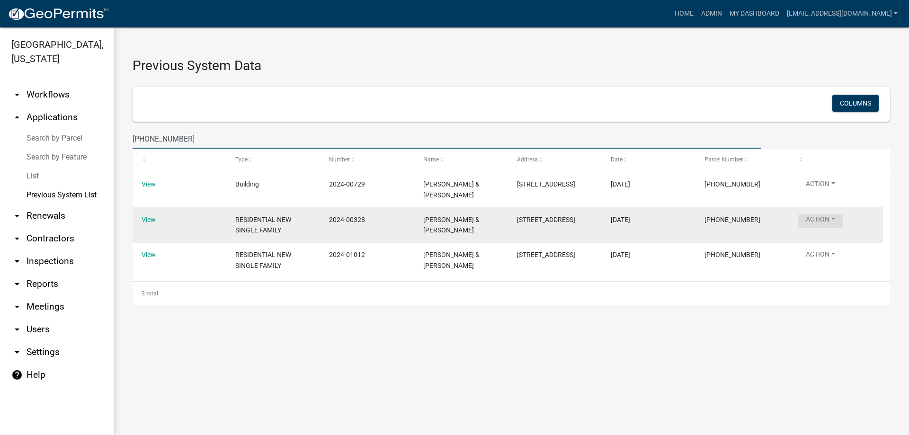
click at [843, 221] on button "Action" at bounding box center [820, 221] width 44 height 14
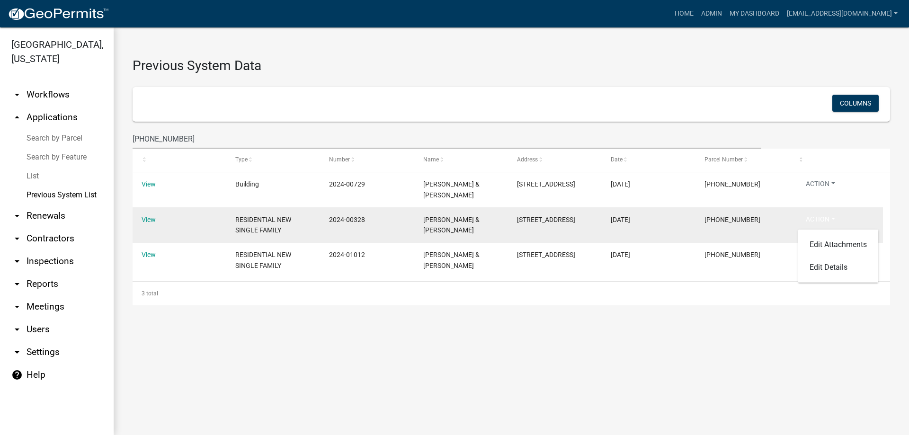
click at [141, 219] on datatable-body-cell "View" at bounding box center [180, 224] width 94 height 35
click at [147, 220] on link "View" at bounding box center [149, 220] width 14 height 8
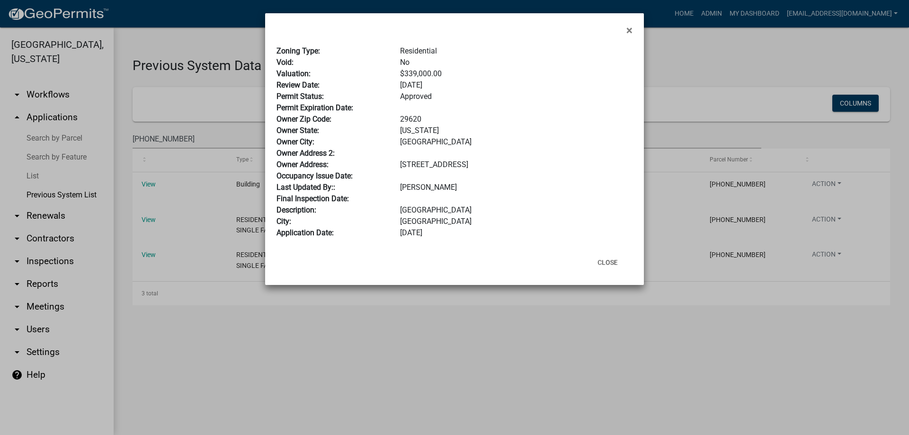
click at [34, 173] on ngb-modal-window "× Zoning Type: Residential Void: No Valuation: $339,000.00 Review Date: [DATE] …" at bounding box center [454, 217] width 909 height 435
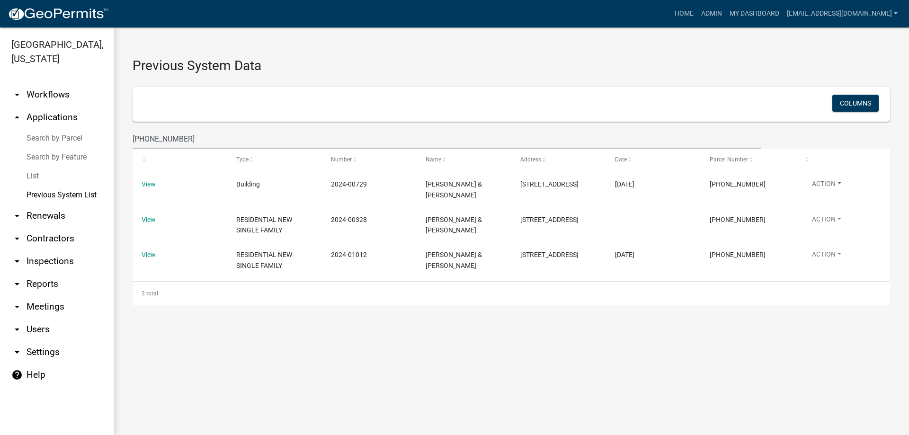
click at [34, 173] on link "List" at bounding box center [57, 176] width 114 height 19
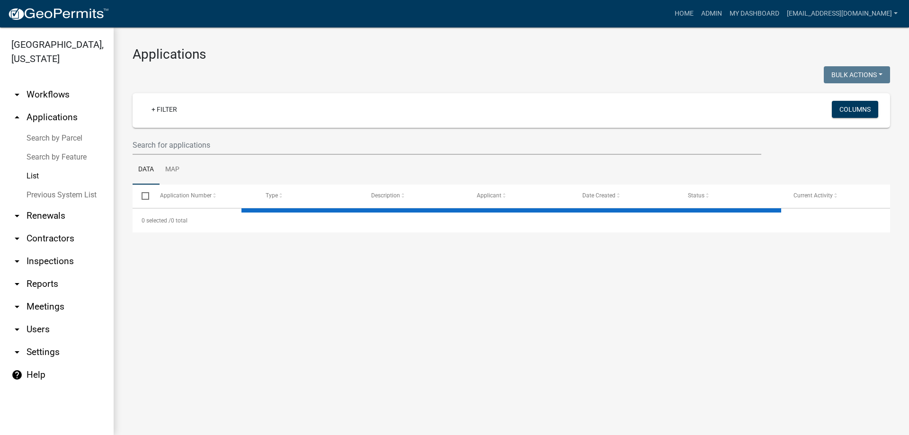
select select "3: 100"
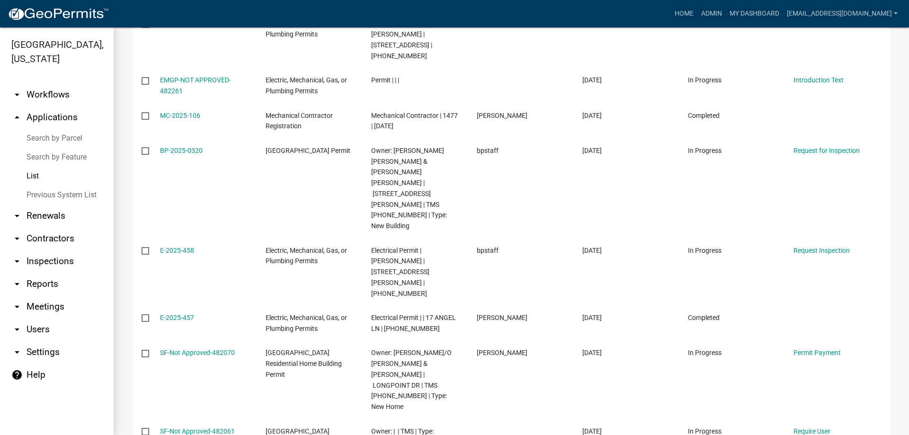
scroll to position [805, 0]
